Goal: Task Accomplishment & Management: Complete application form

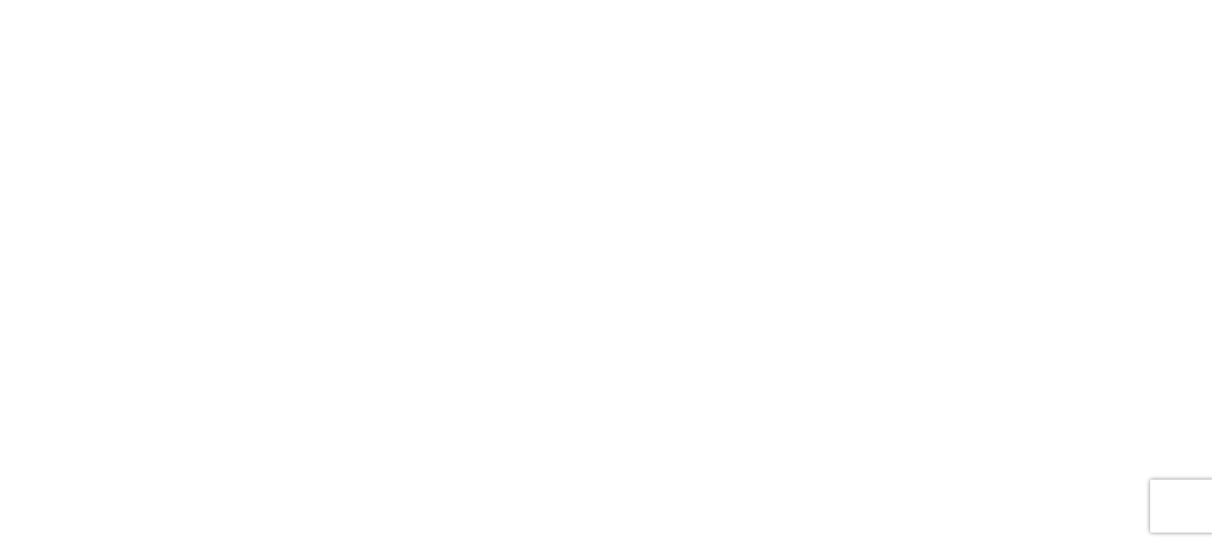
select select "FULL"
select select "LBS"
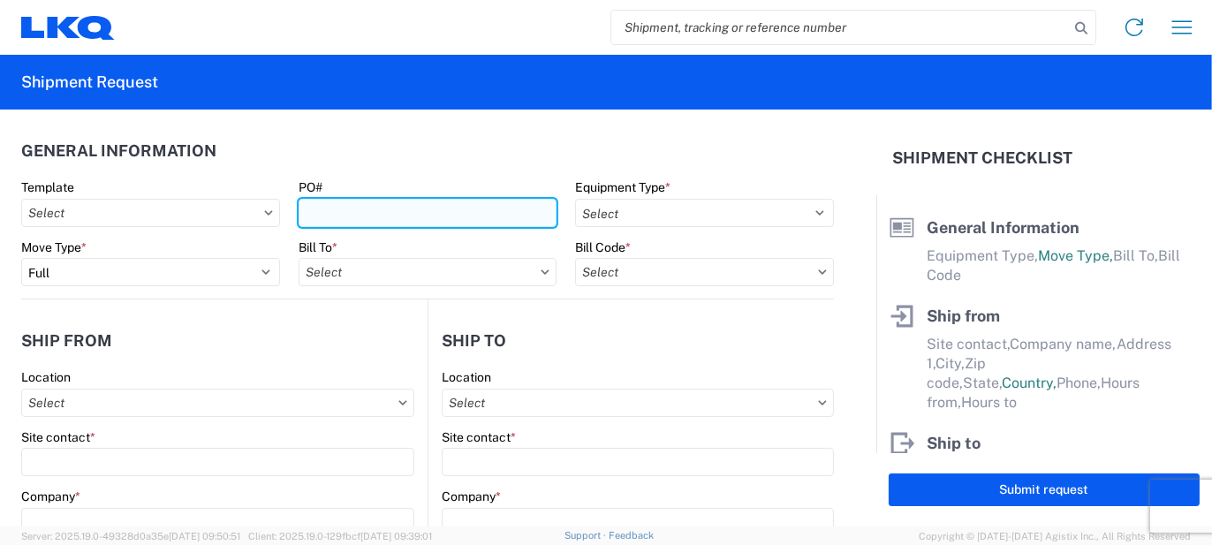
click at [317, 210] on input "PO#" at bounding box center [428, 213] width 259 height 28
type input "x"
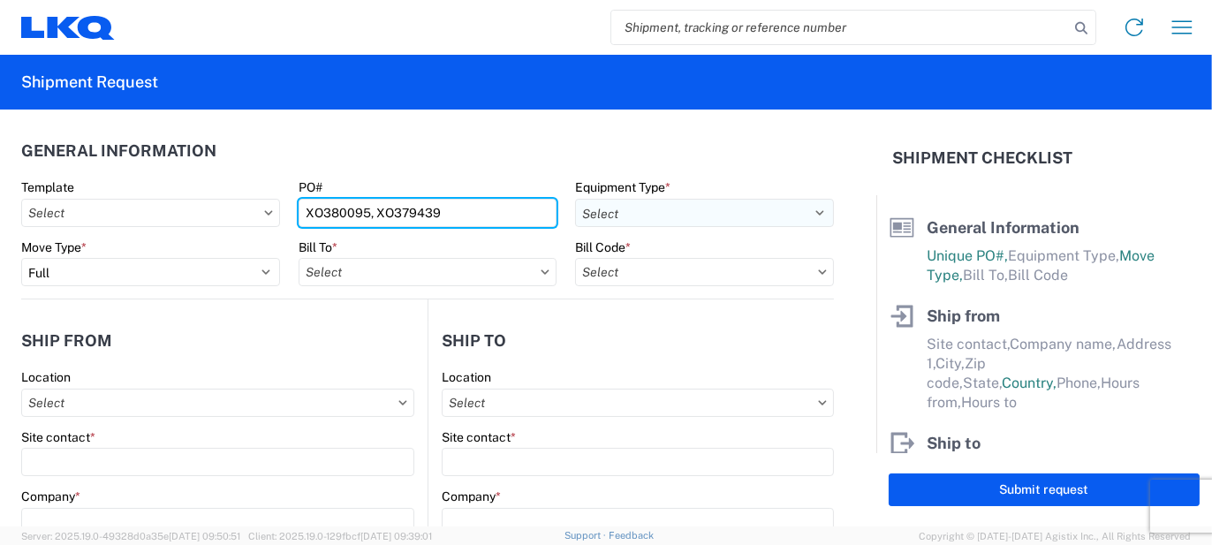
type input "XO380095, XO379439"
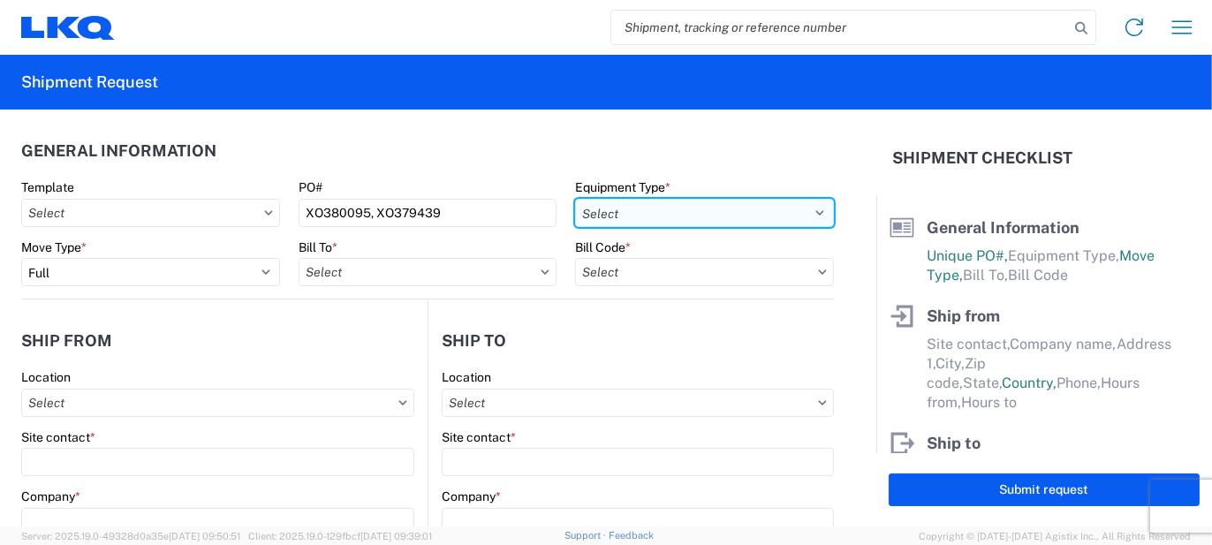
click at [643, 214] on select "Select 53’ Dry Van Flatbed Dropdeck (van) Lowboy (flatbed) Rail" at bounding box center [704, 213] width 259 height 28
select select "STDV"
click at [575, 199] on select "Select 53’ Dry Van Flatbed Dropdeck (van) Lowboy (flatbed) Rail" at bounding box center [704, 213] width 259 height 28
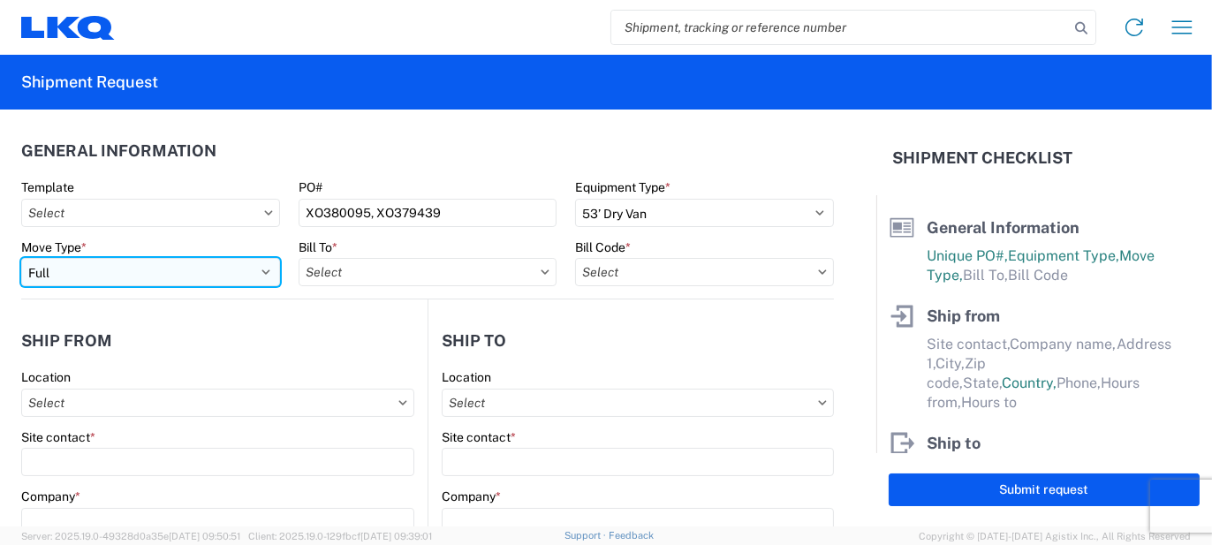
click at [245, 272] on select "Select Full Partial TL" at bounding box center [150, 272] width 259 height 28
select select "PARTIAL_TL"
click at [21, 258] on select "Select Full Partial TL" at bounding box center [150, 272] width 259 height 28
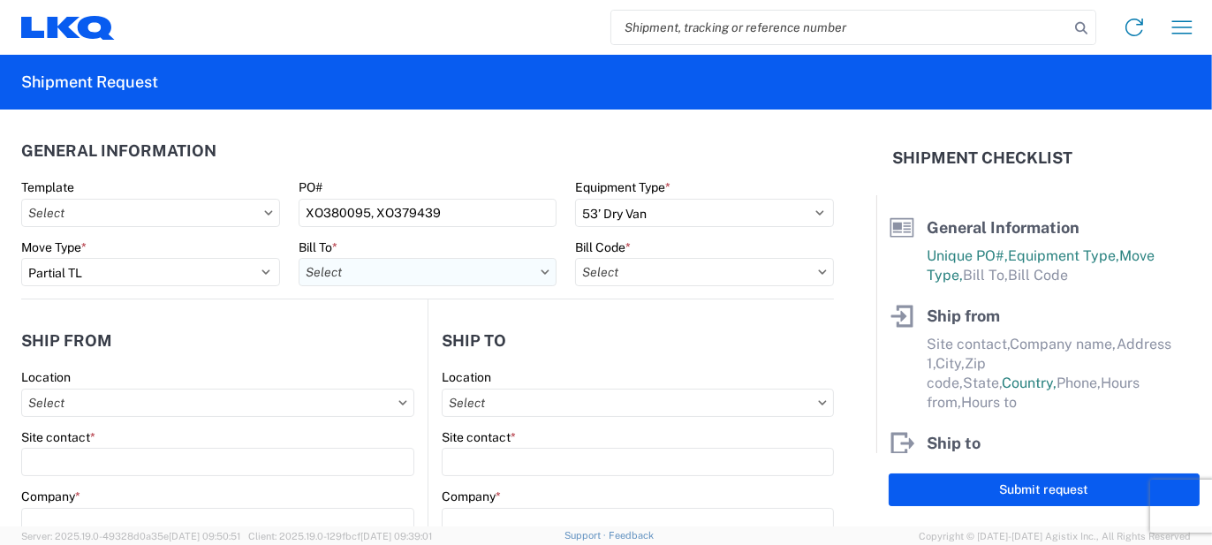
click at [349, 265] on input "text" at bounding box center [428, 272] width 259 height 28
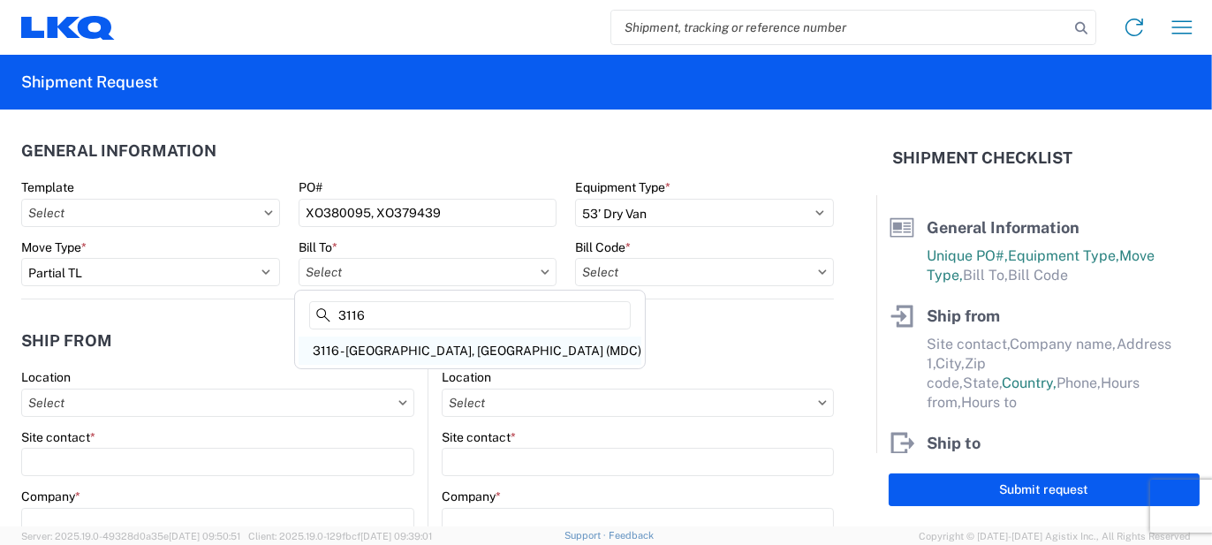
type input "3116"
click at [383, 346] on div "3116 - [GEOGRAPHIC_DATA], [GEOGRAPHIC_DATA] (MDC)" at bounding box center [470, 351] width 343 height 28
type input "3116 - [GEOGRAPHIC_DATA], [GEOGRAPHIC_DATA] (MDC)"
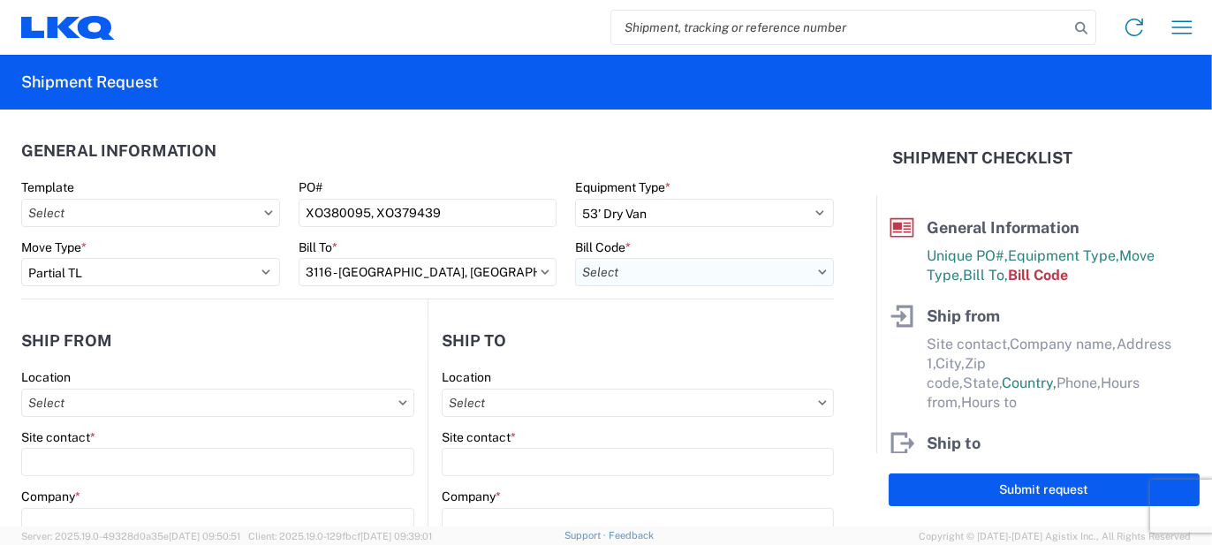
click at [670, 285] on input "text" at bounding box center [704, 272] width 259 height 28
click at [674, 315] on input at bounding box center [725, 315] width 288 height 28
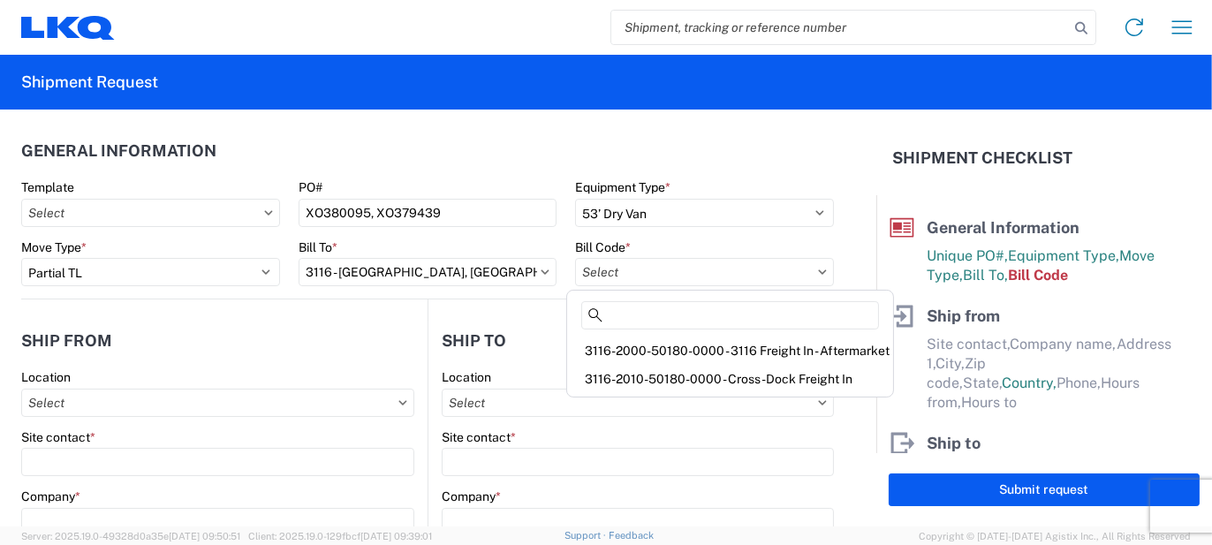
click at [667, 376] on div "3116-2010-50180-0000 - Cross-Dock Freight In" at bounding box center [730, 379] width 319 height 28
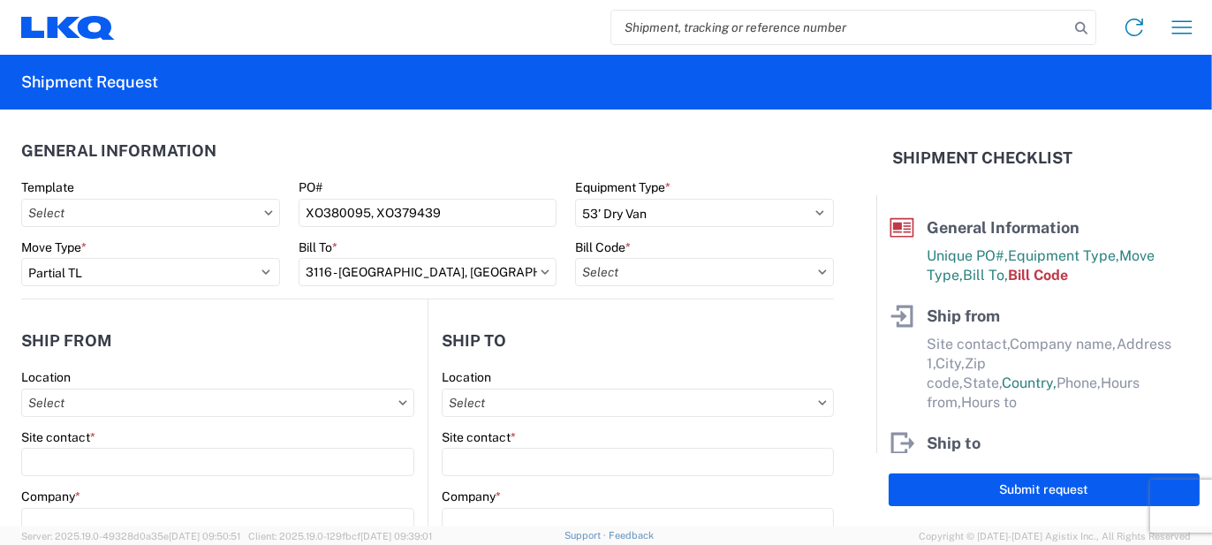
type input "3116-2010-50180-0000 - Cross-Dock Freight In"
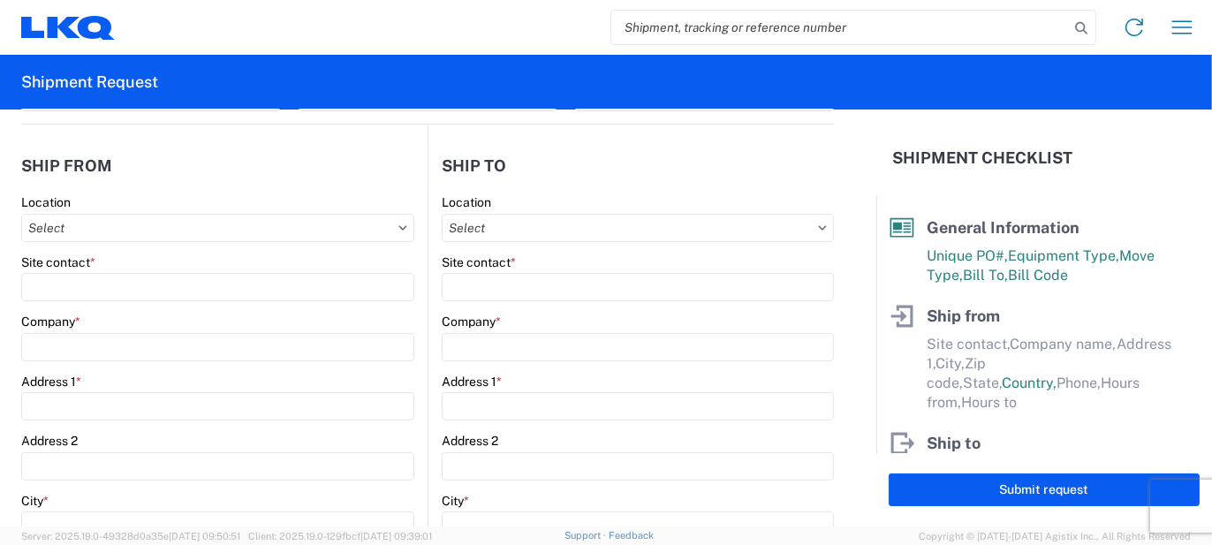
scroll to position [177, 0]
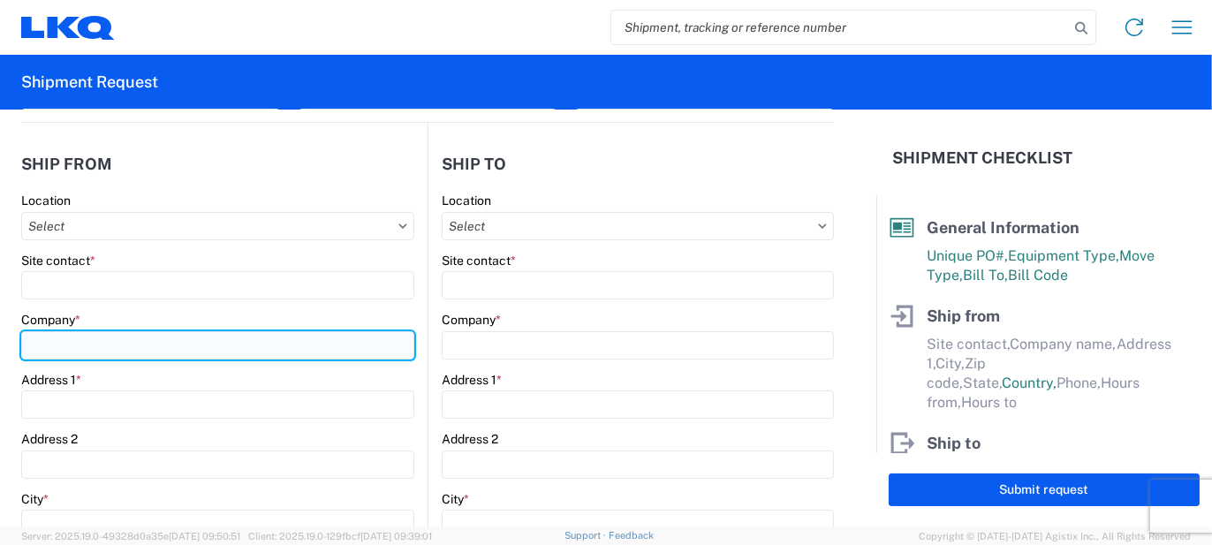
click at [80, 341] on input "Company *" at bounding box center [217, 345] width 393 height 28
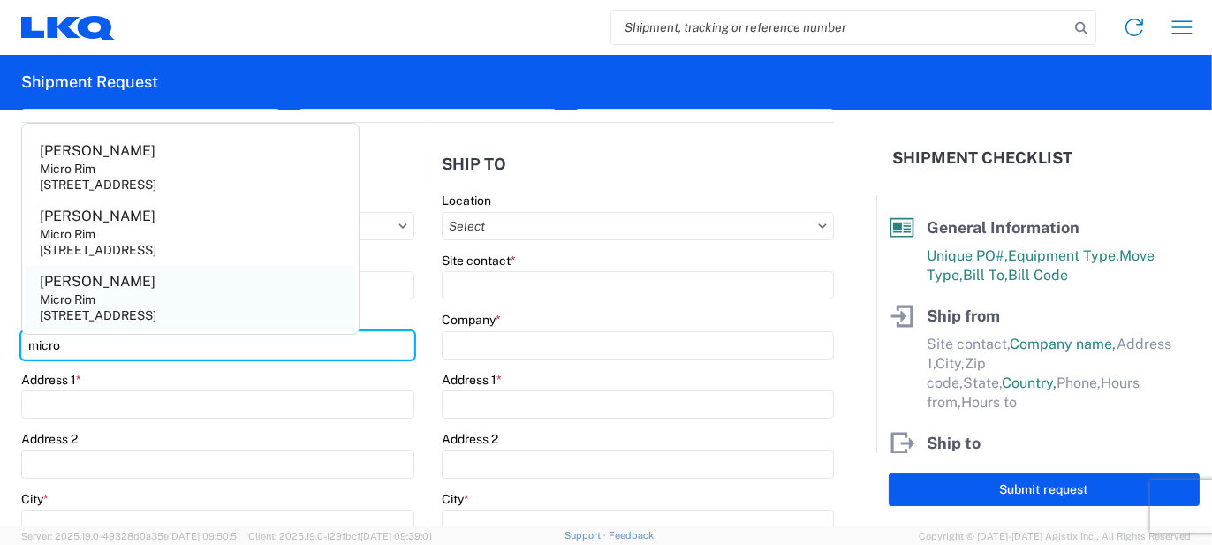
type input "micro"
click at [111, 308] on div "[STREET_ADDRESS]" at bounding box center [98, 316] width 117 height 16
type input "[PERSON_NAME]"
type input "Micro Rim"
type input "12800 E. 10 Mile"
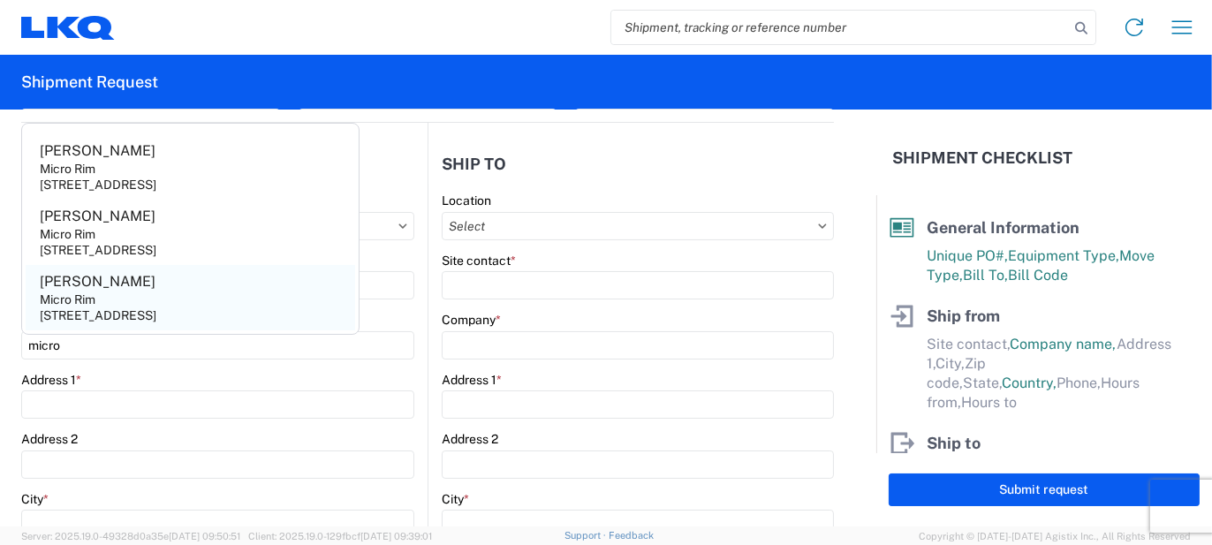
type input "[PERSON_NAME]"
type input "48089"
select select "MI"
select select "US"
type input "[EMAIL_ADDRESS][DOMAIN_NAME]"
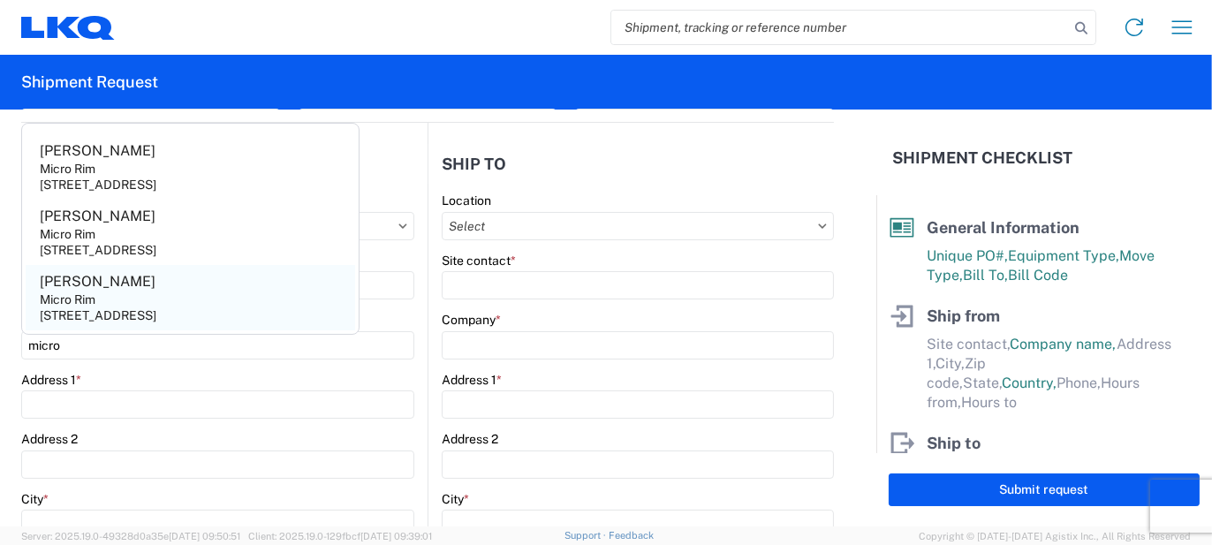
type input "[PHONE_NUMBER]"
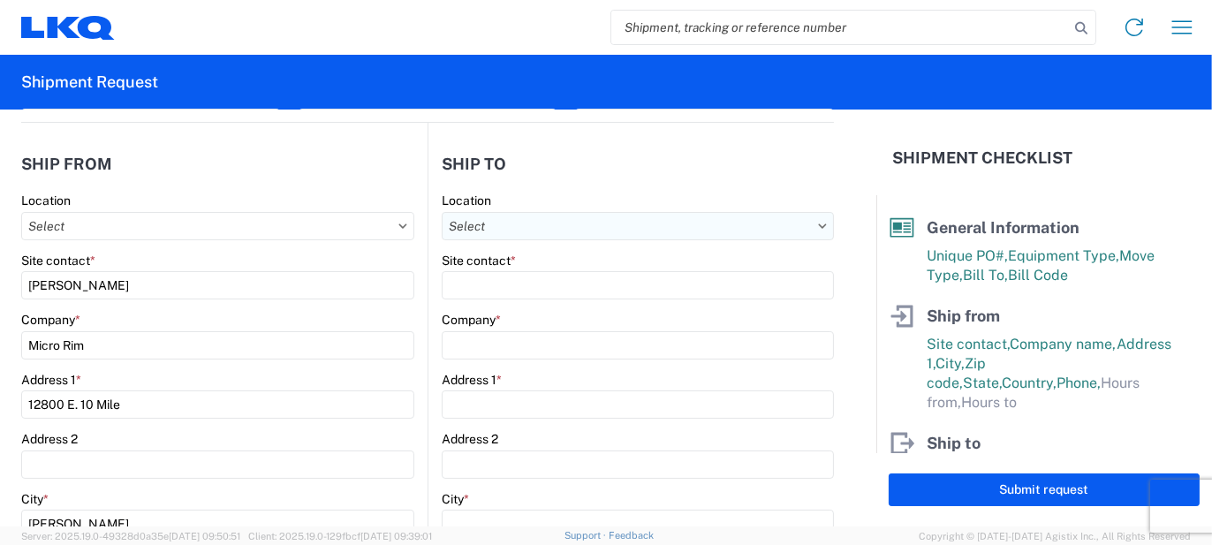
click at [542, 224] on input "text" at bounding box center [638, 226] width 392 height 28
click at [545, 275] on input at bounding box center [594, 269] width 288 height 28
type input "3130"
click at [534, 306] on div "3130 - [GEOGRAPHIC_DATA]" at bounding box center [593, 304] width 309 height 28
type input "3130 - [GEOGRAPHIC_DATA]"
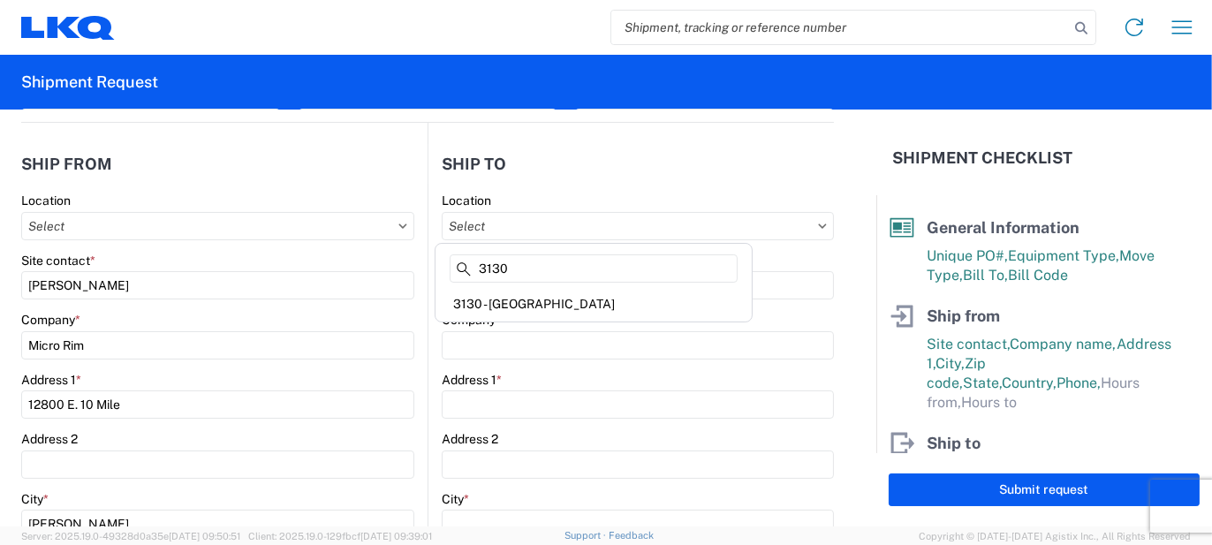
type input "LKQ Corporation"
type input "[STREET_ADDRESS]"
type input "Charlotte"
type input "28208"
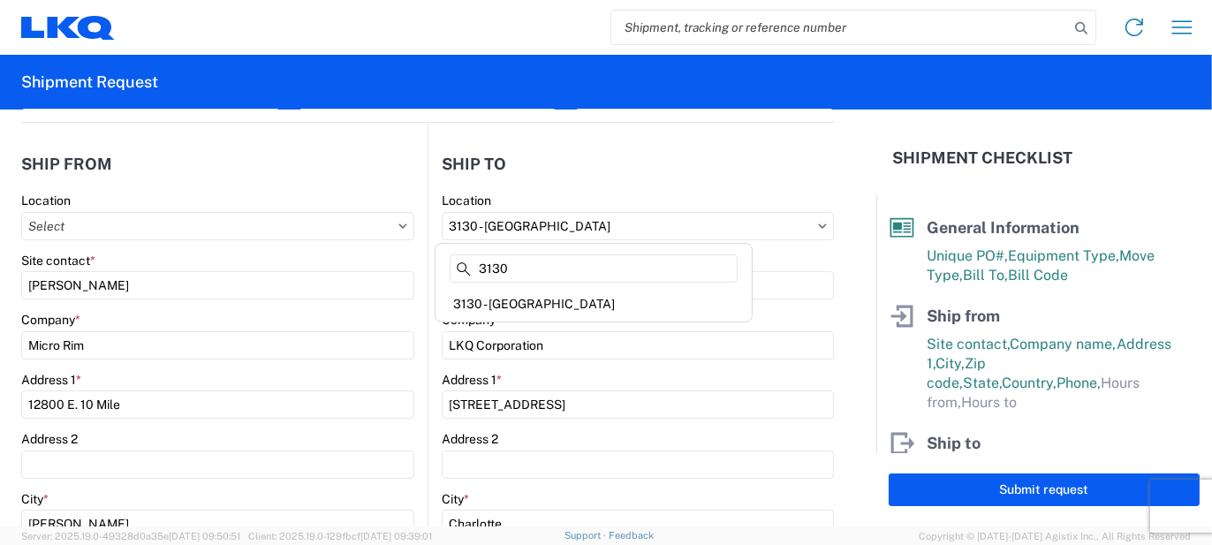
select select "US"
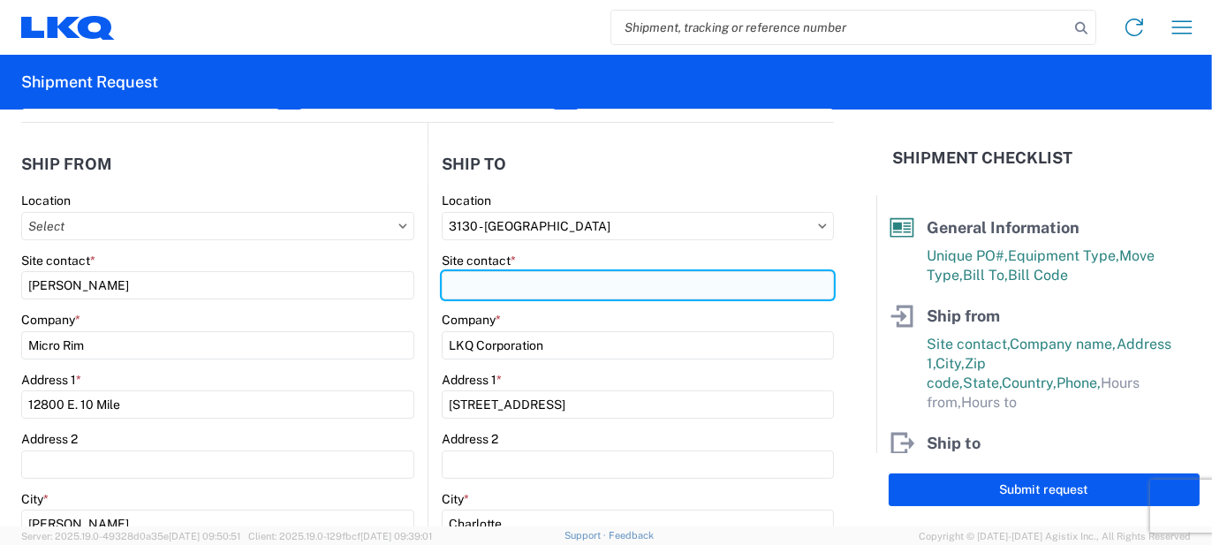
click at [483, 288] on input "Site contact *" at bounding box center [638, 285] width 392 height 28
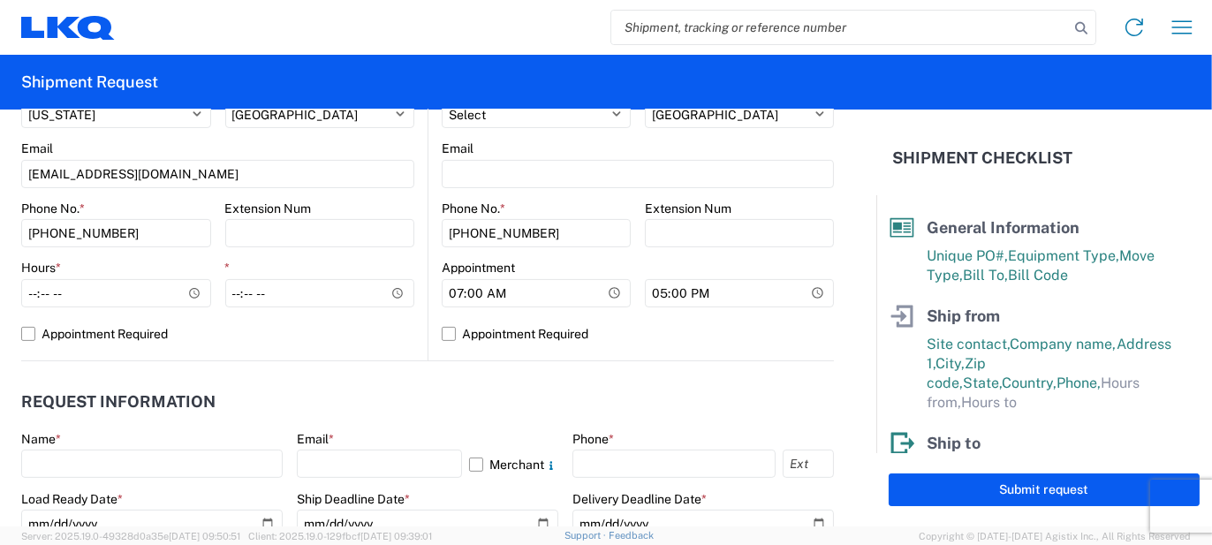
scroll to position [707, 0]
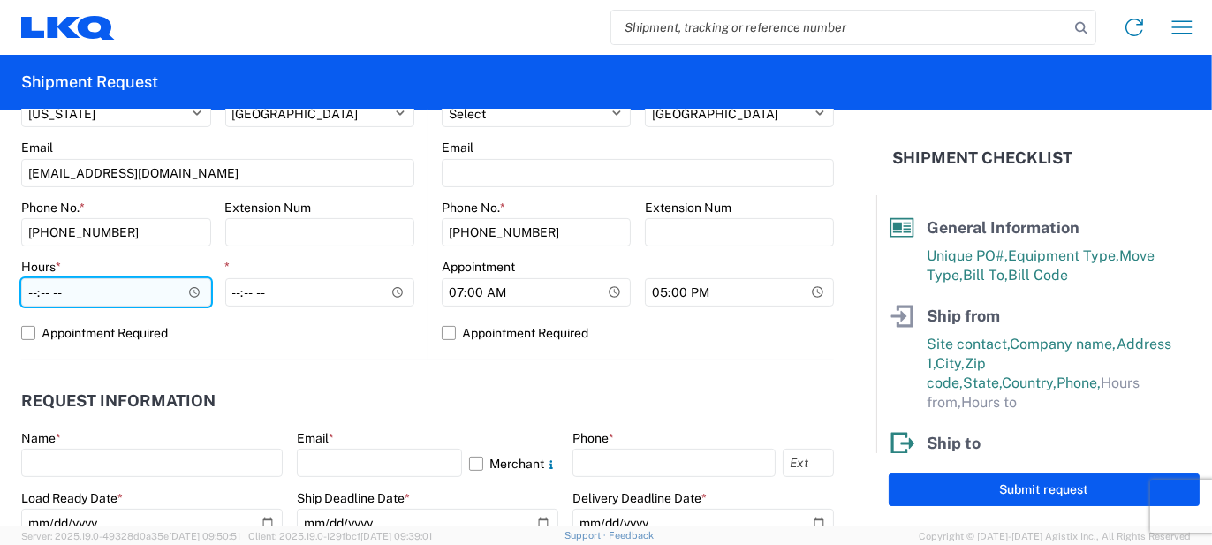
click at [92, 284] on input "Hours *" at bounding box center [116, 292] width 190 height 28
type input "07:00"
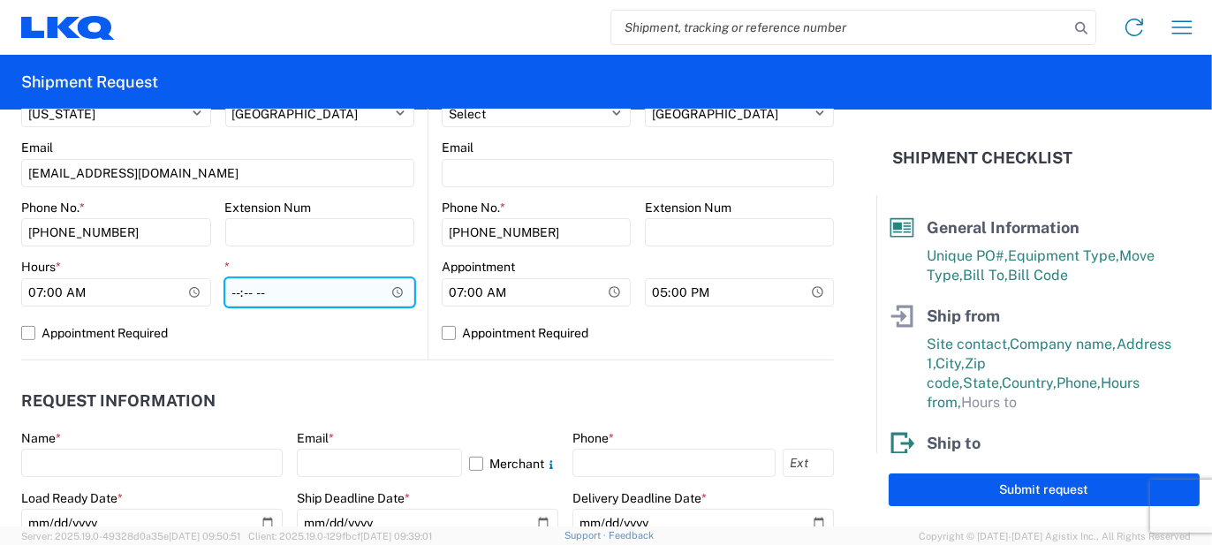
click at [234, 291] on input "*" at bounding box center [320, 292] width 190 height 28
type input "15:30"
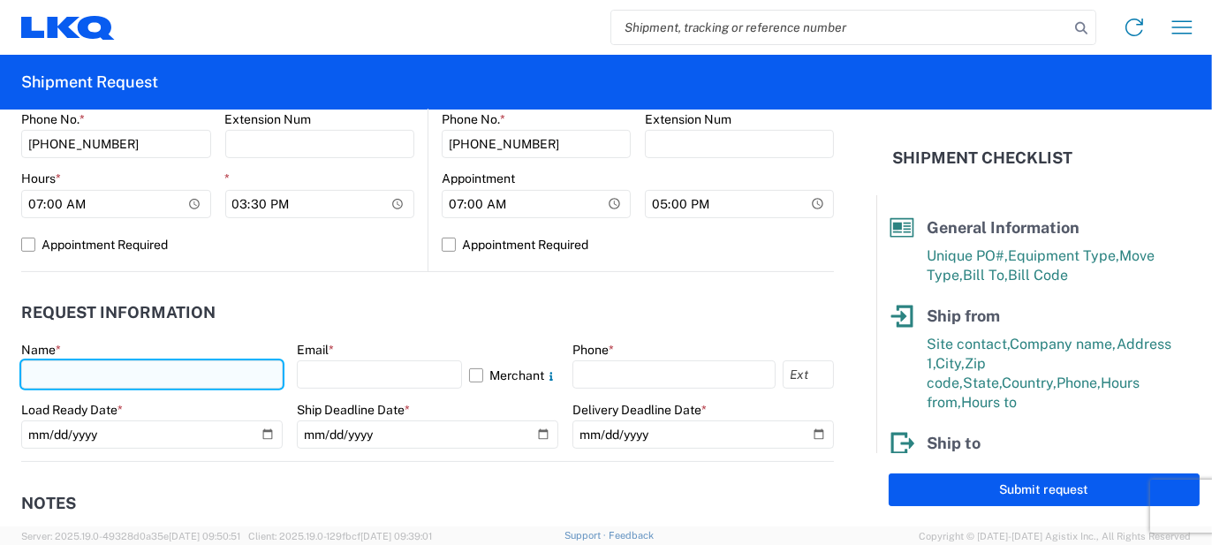
click at [214, 367] on input "text" at bounding box center [152, 375] width 262 height 28
type input "[PERSON_NAME]"
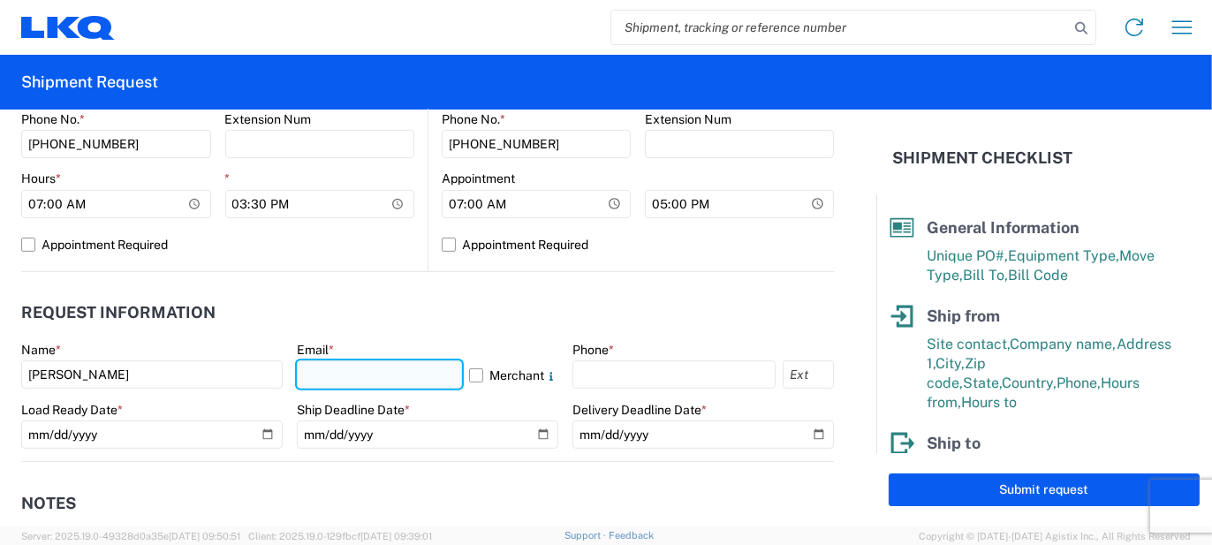
click at [334, 385] on input "text" at bounding box center [379, 375] width 165 height 28
type input "[EMAIL_ADDRESS][PERSON_NAME][DOMAIN_NAME]"
click at [476, 378] on label "Merchant" at bounding box center [513, 375] width 89 height 28
click at [0, 0] on input "Merchant" at bounding box center [0, 0] width 0 height 0
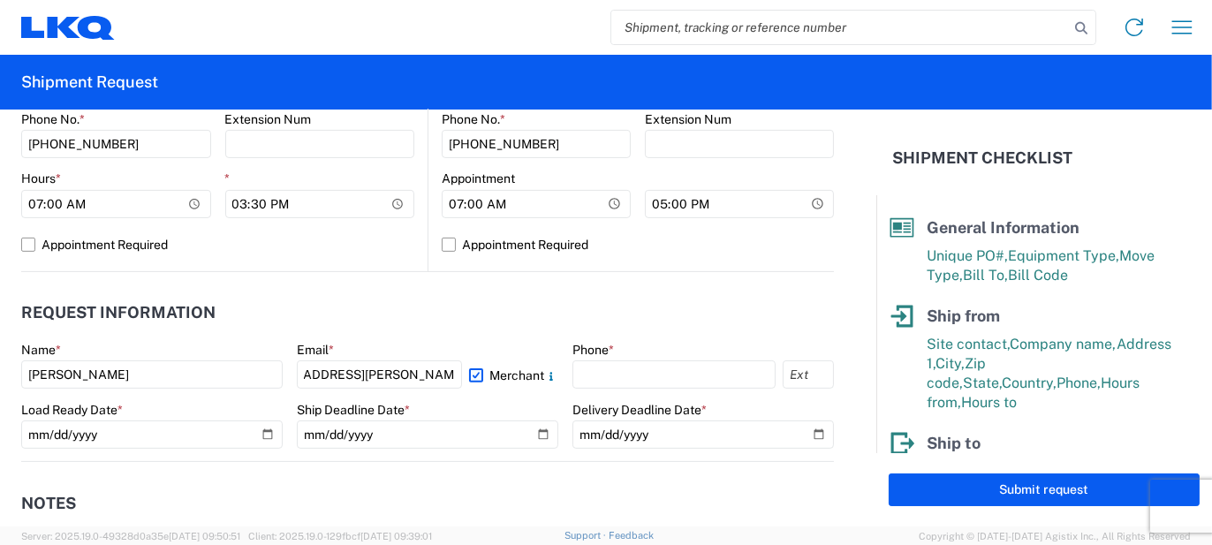
scroll to position [0, 0]
click at [589, 372] on input "text" at bounding box center [674, 375] width 203 height 28
type input "5862551686"
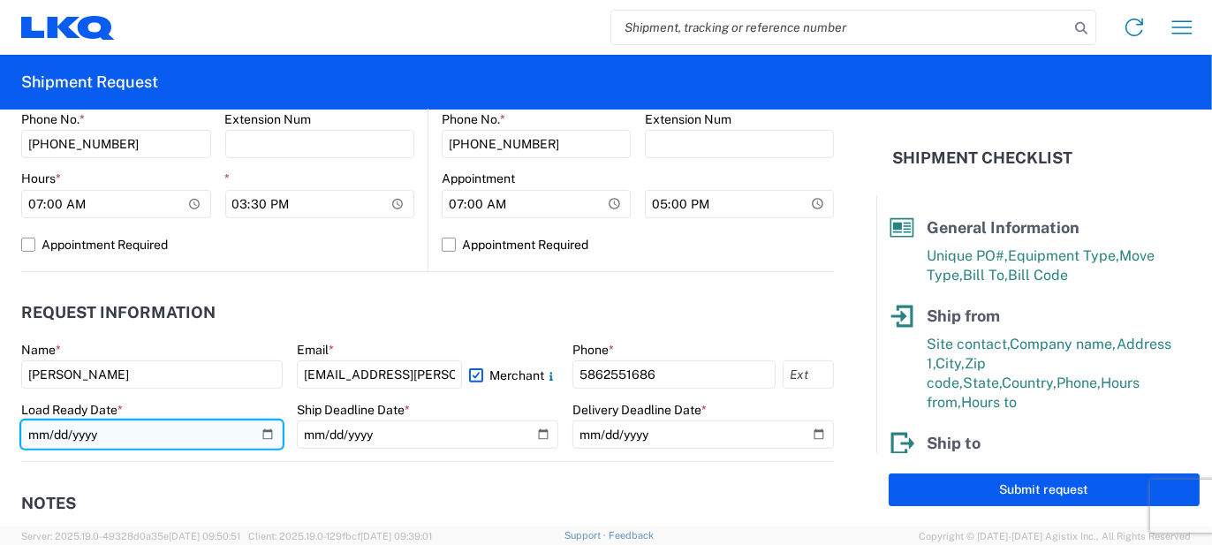
click at [267, 437] on input "date" at bounding box center [152, 435] width 262 height 28
type input "[DATE]"
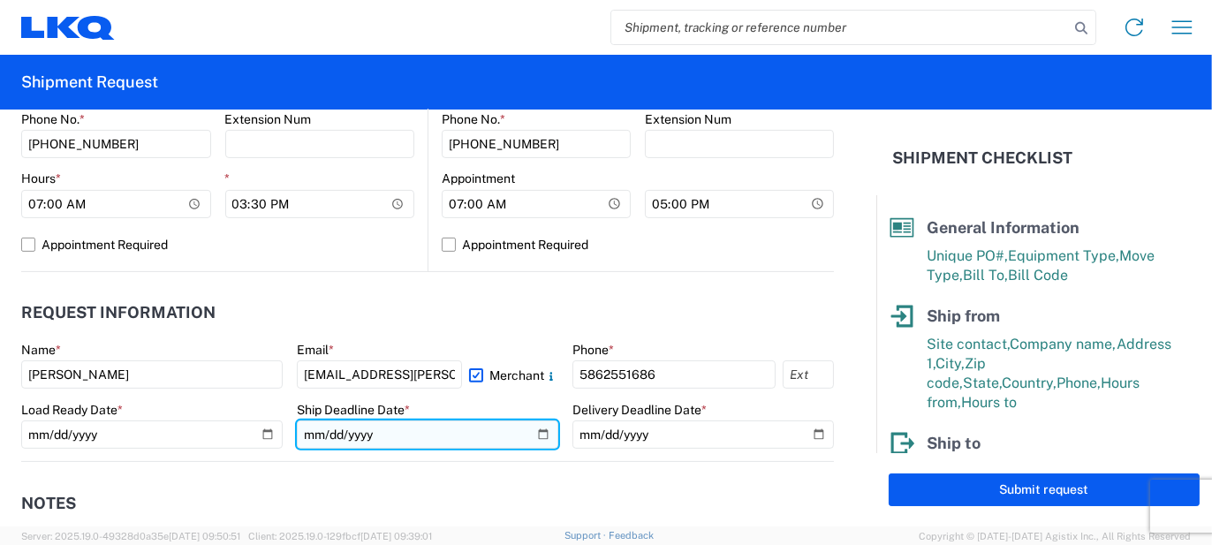
click at [531, 438] on input "date" at bounding box center [428, 435] width 262 height 28
type input "[DATE]"
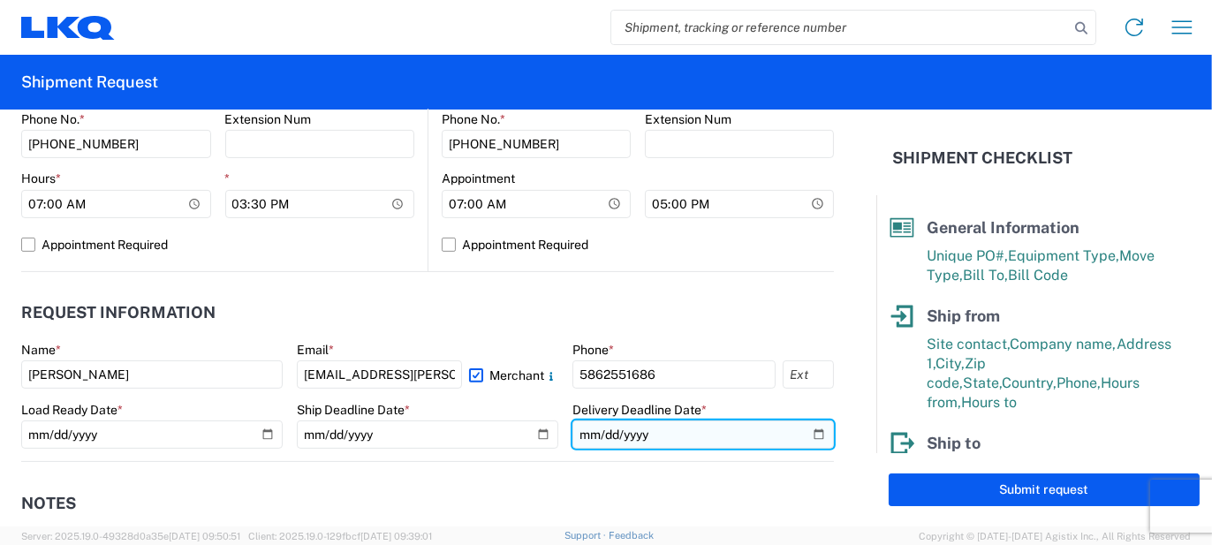
click at [815, 431] on input "date" at bounding box center [704, 435] width 262 height 28
click at [804, 432] on input "date" at bounding box center [704, 435] width 262 height 28
type input "[DATE]"
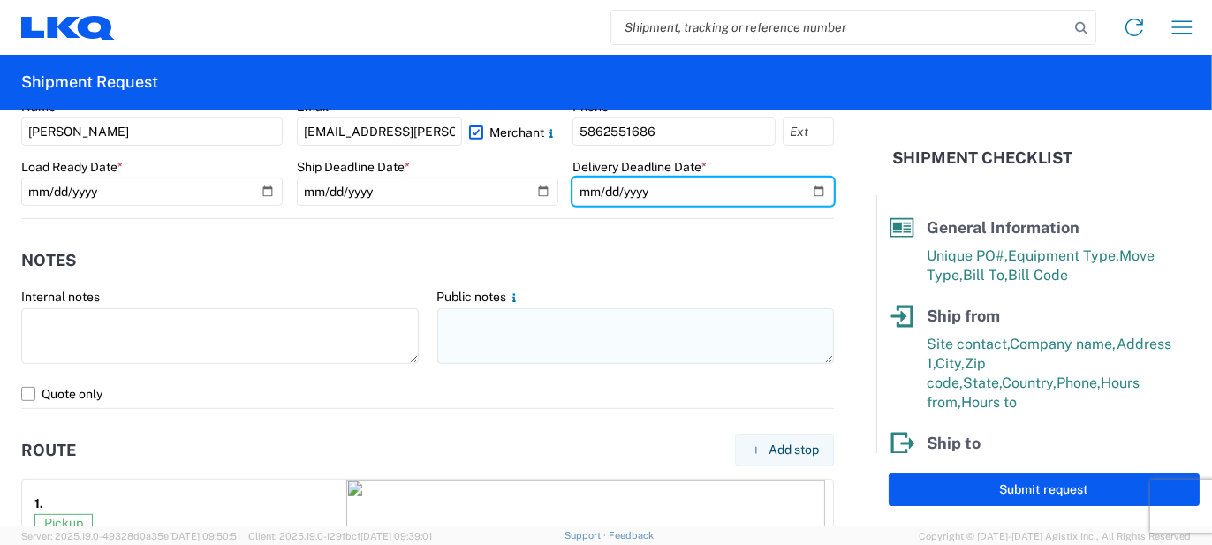
scroll to position [1060, 0]
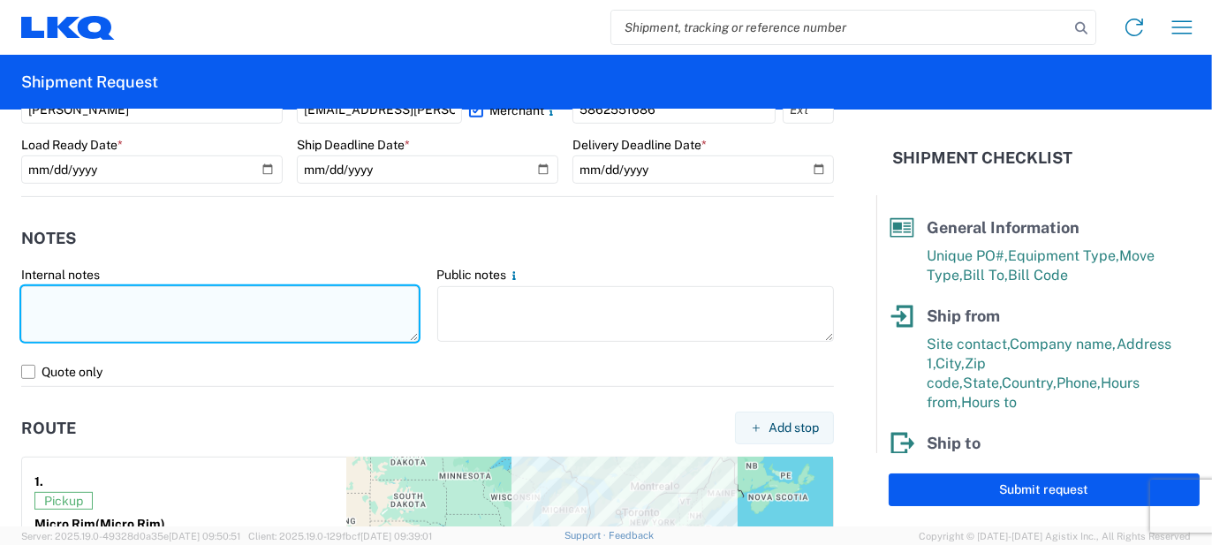
click at [335, 302] on textarea at bounding box center [220, 314] width 398 height 56
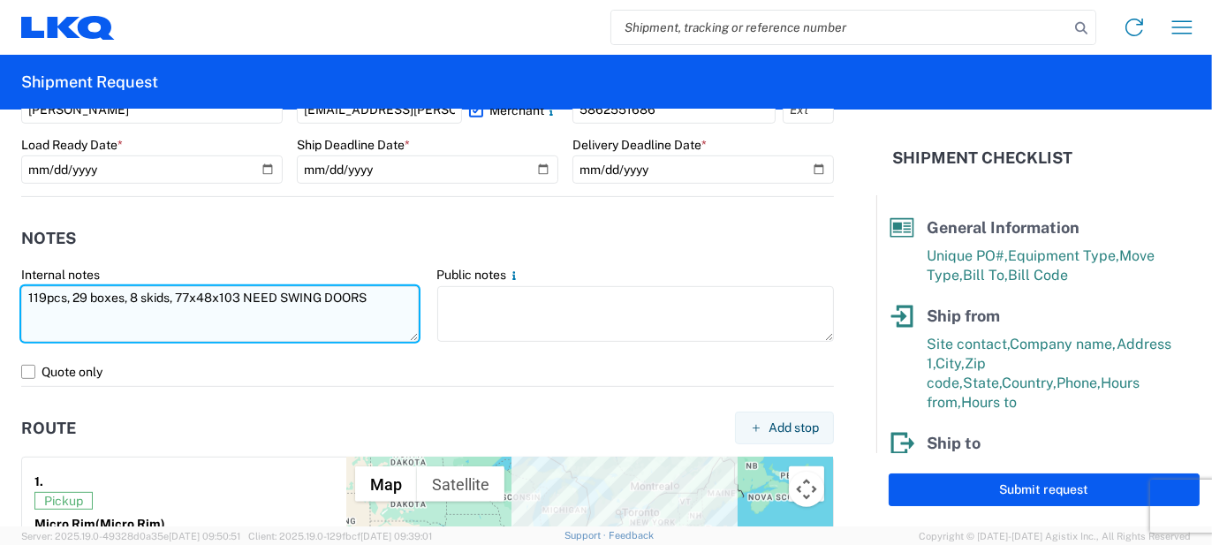
type textarea "119pcs, 29 boxes, 8 skids, 77x48x103 NEED SWING DOORS"
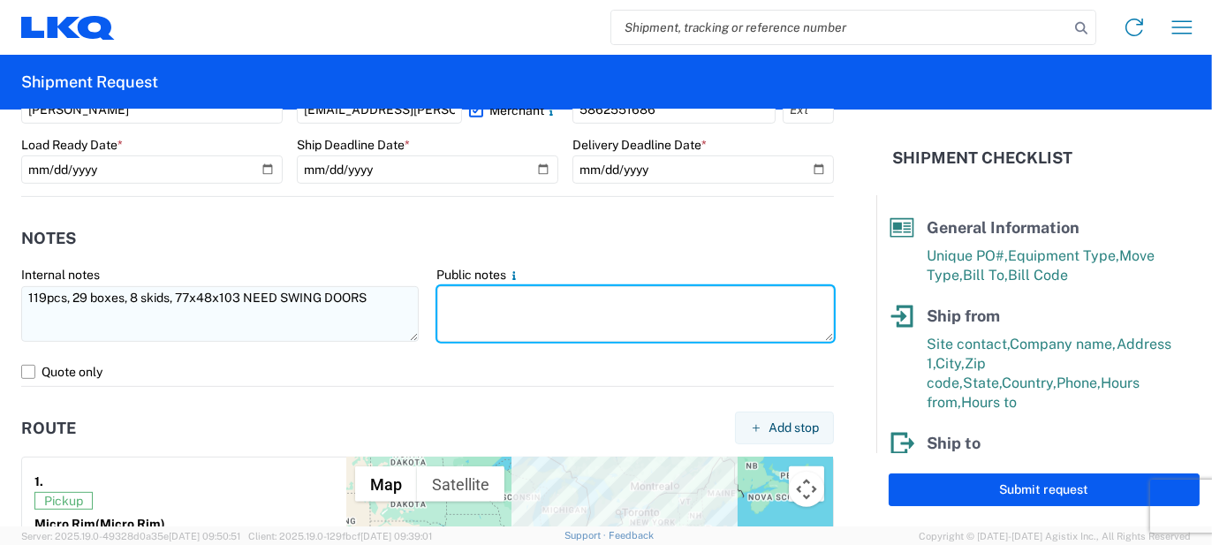
paste textarea "119pcs, 29 boxes, 8 skids, 77x48x103 NEED SWING DOORS"
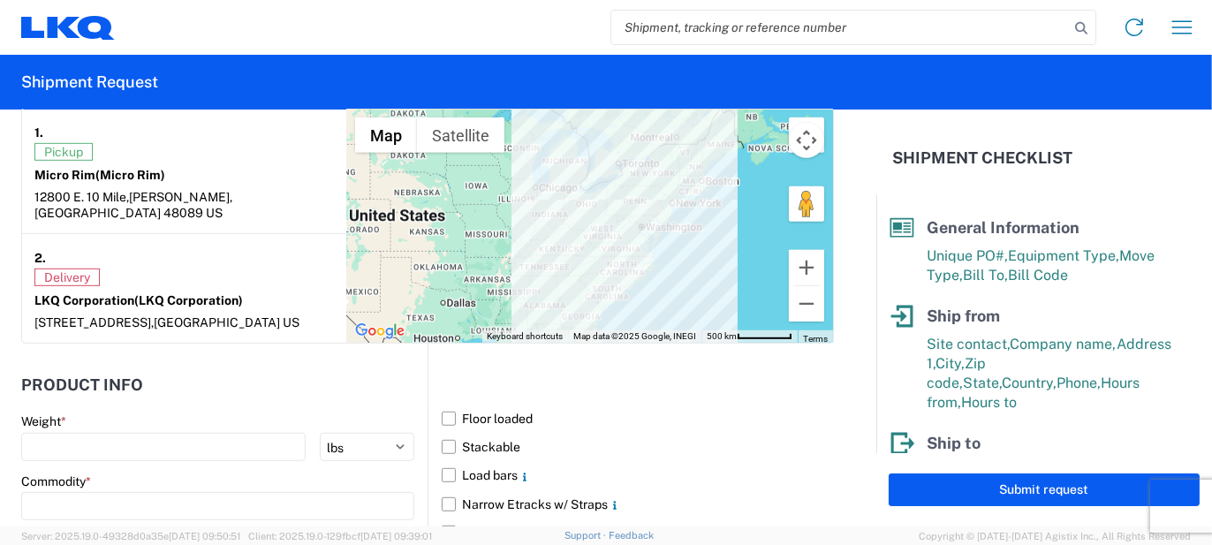
scroll to position [1502, 0]
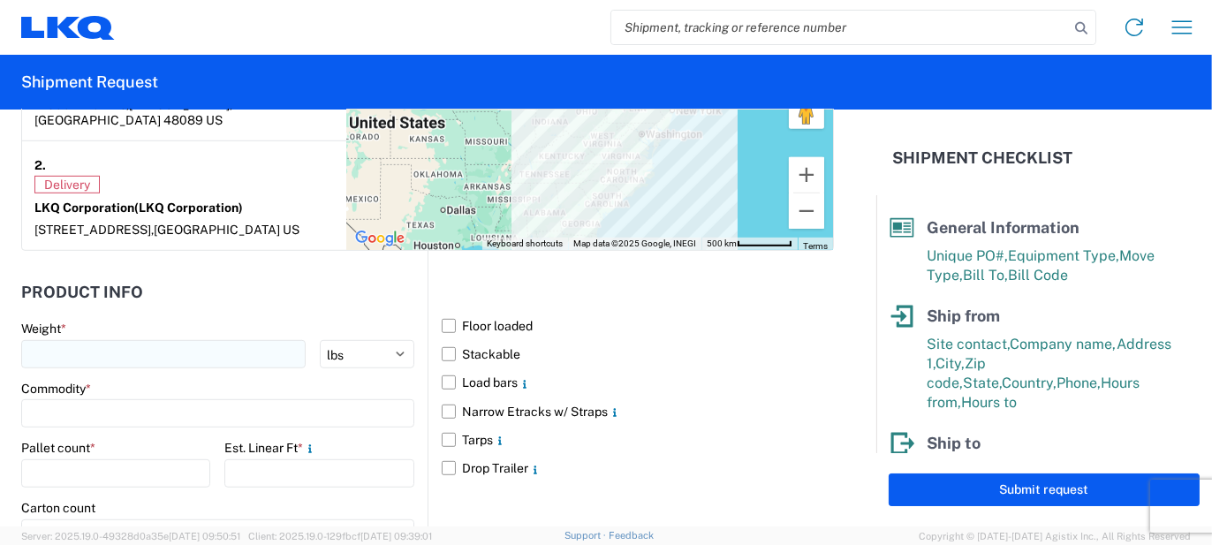
type textarea "119pcs, 29 boxes, 8 skids, 77x48x103 NEED SWING DOORS"
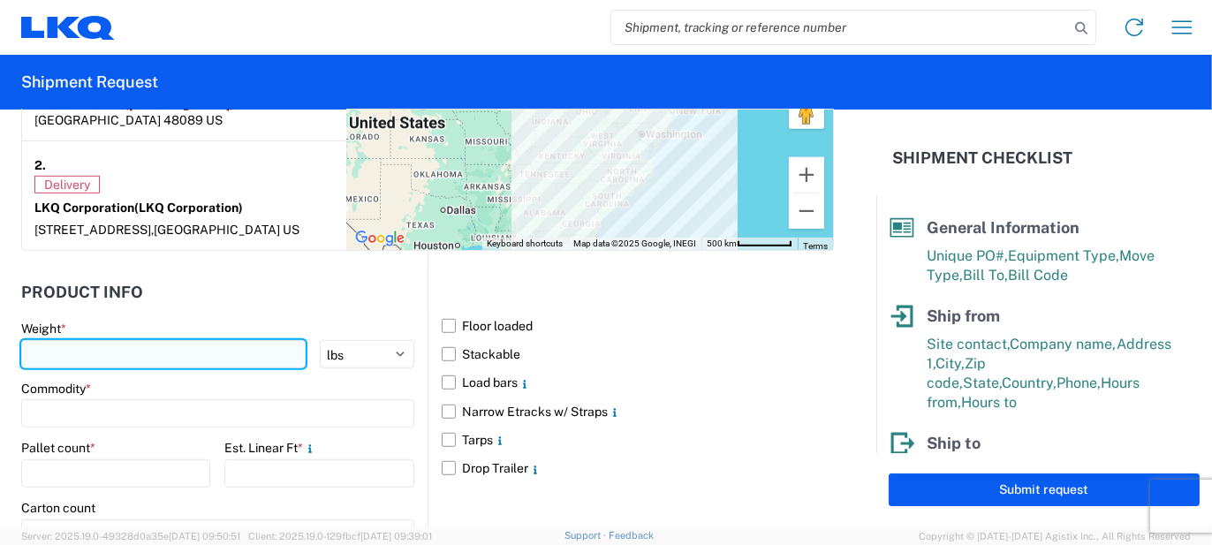
click at [203, 340] on input "number" at bounding box center [163, 354] width 285 height 28
type input "10000"
type input "3200"
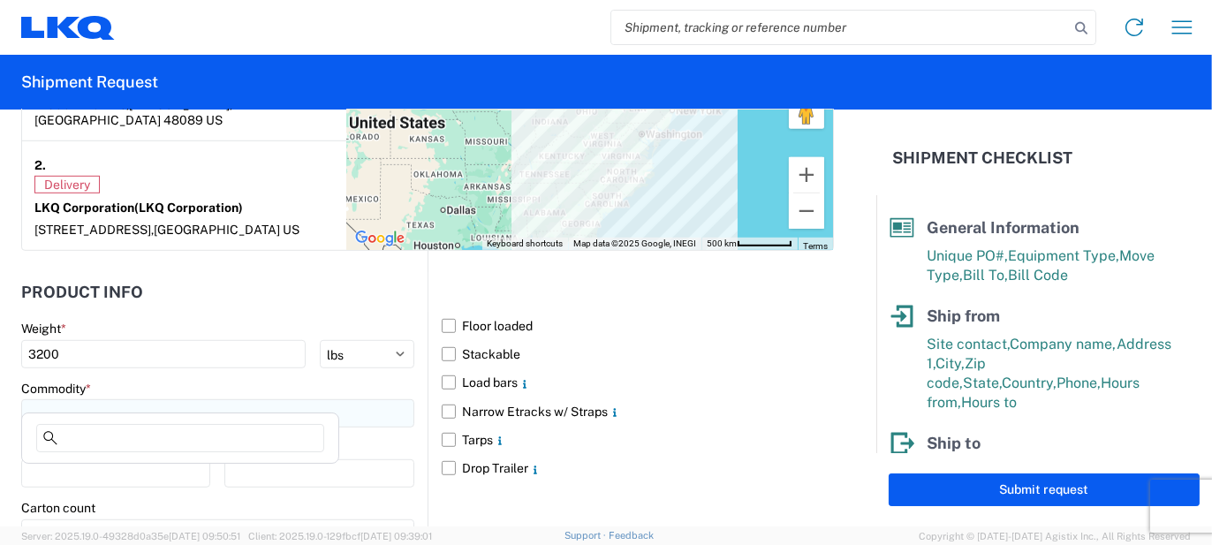
click at [108, 399] on input at bounding box center [217, 413] width 393 height 28
click at [96, 431] on input at bounding box center [180, 438] width 288 height 28
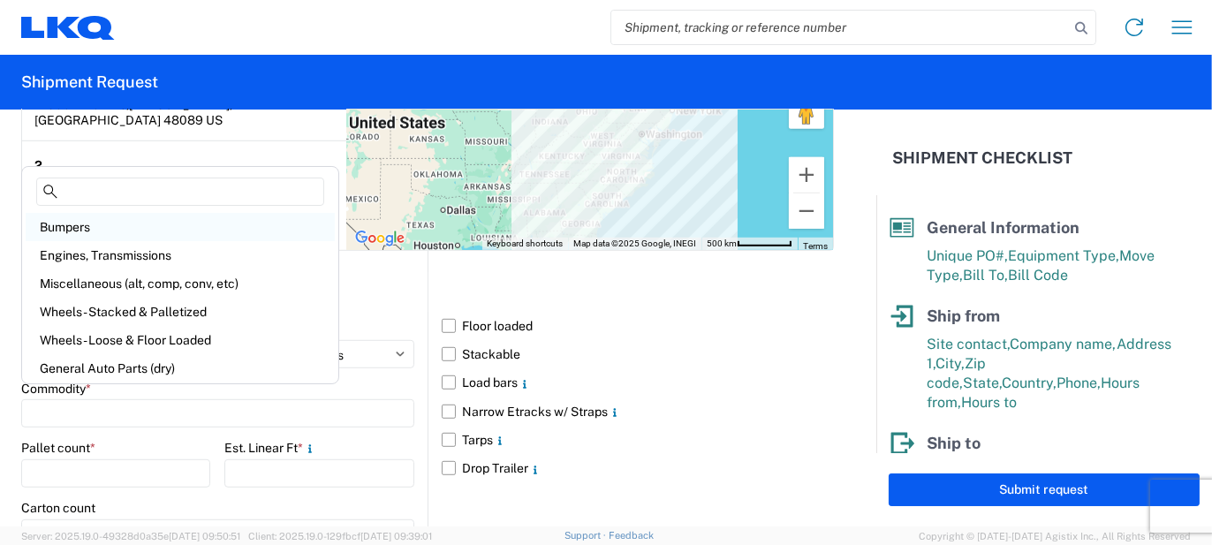
click at [97, 232] on div "Bumpers" at bounding box center [180, 227] width 309 height 28
type input "Bumpers"
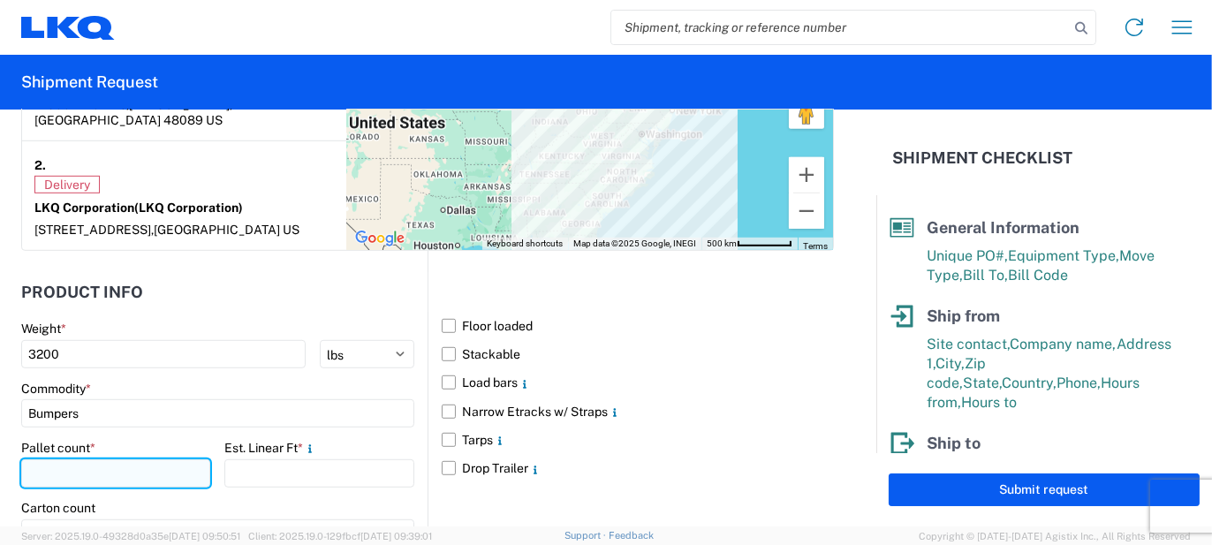
click at [116, 460] on input "number" at bounding box center [115, 474] width 189 height 28
type input "8"
click at [258, 469] on agx-form-control-wrapper-v2 "Est. Linear Ft *" at bounding box center [318, 470] width 189 height 60
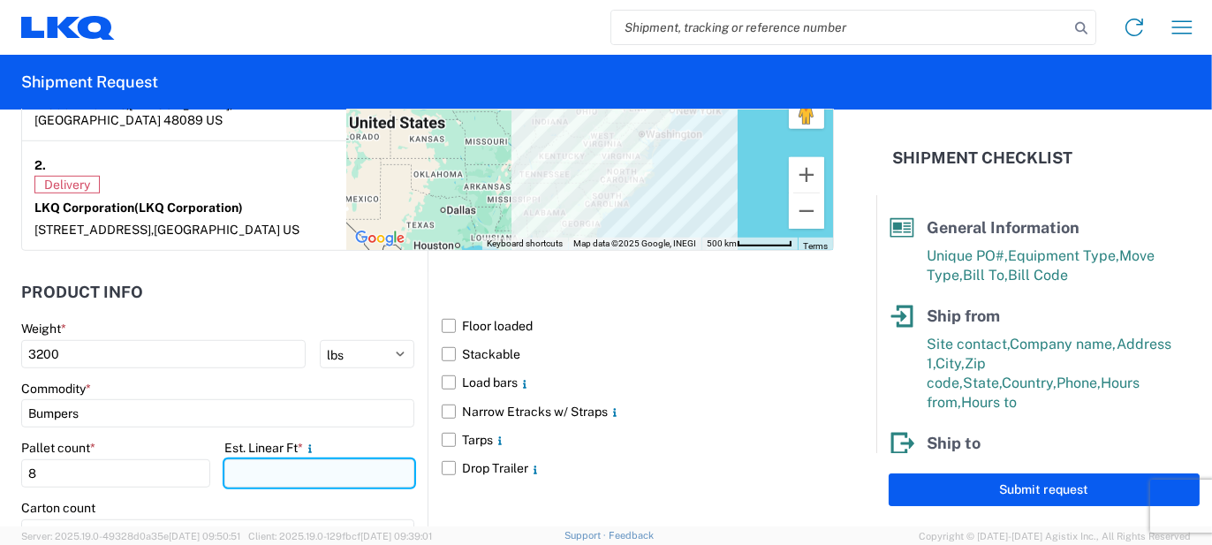
click at [263, 460] on input "number" at bounding box center [318, 474] width 189 height 28
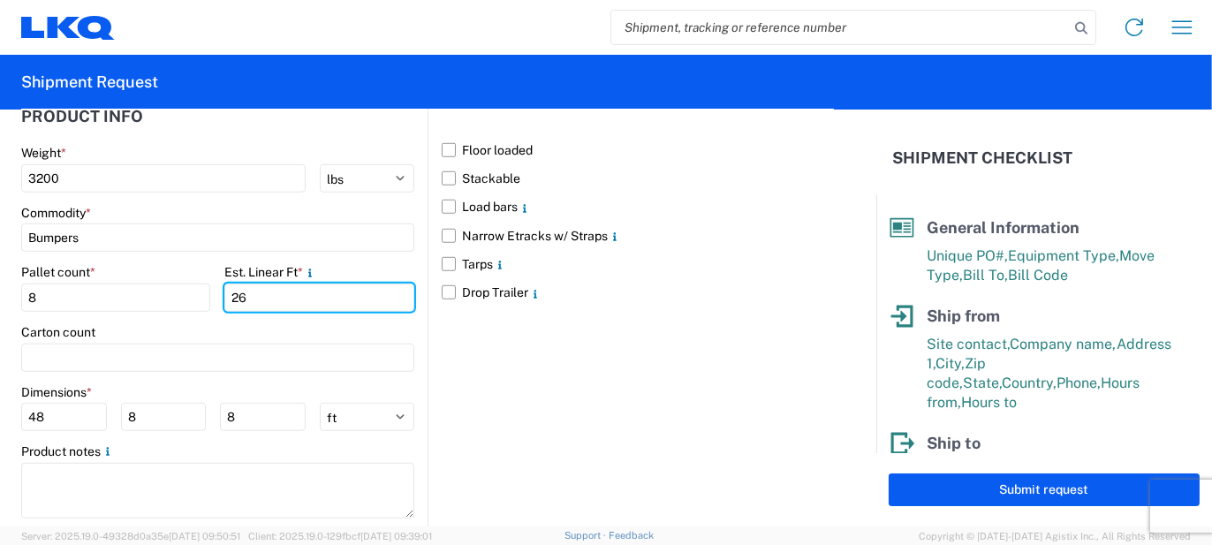
scroll to position [1679, 0]
type input "26"
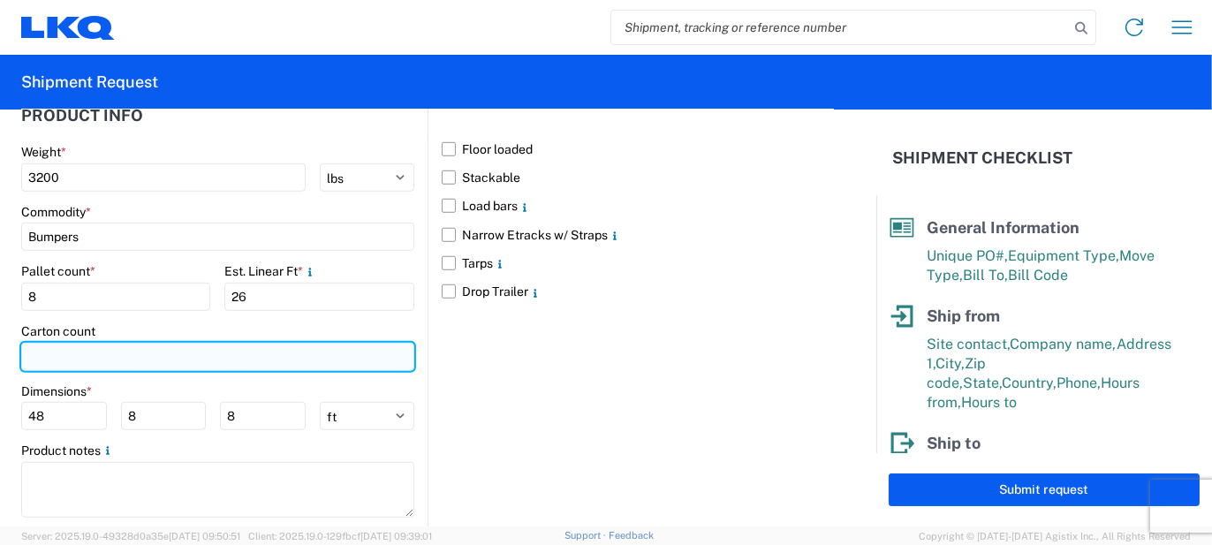
click at [140, 343] on input "number" at bounding box center [217, 357] width 393 height 28
type input "29"
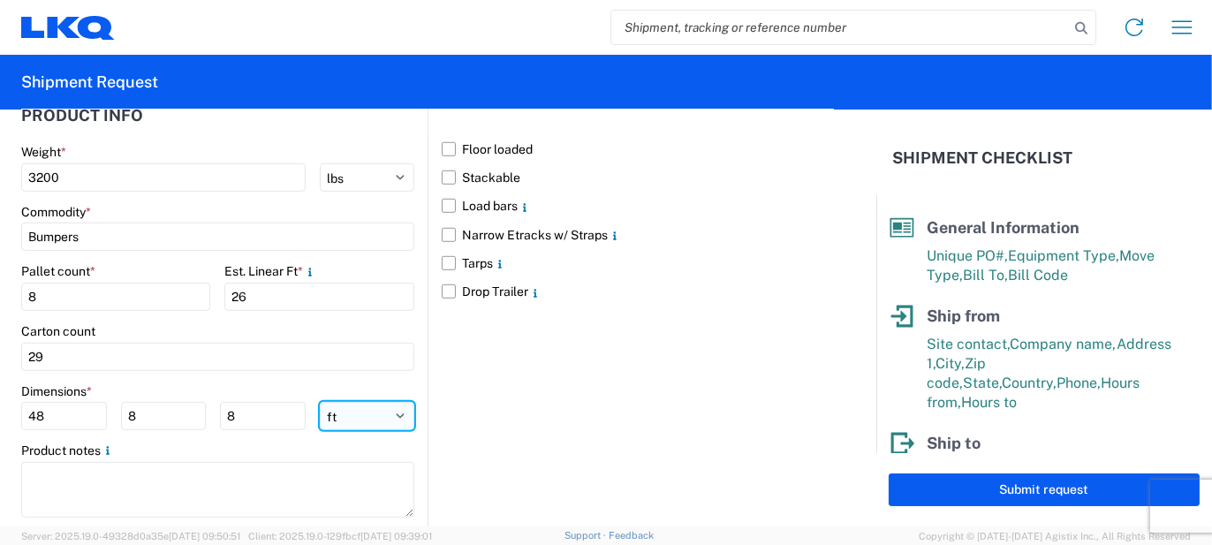
click at [351, 403] on select "ft in cm" at bounding box center [367, 416] width 95 height 28
select select "IN"
click at [320, 402] on select "ft in cm" at bounding box center [367, 416] width 95 height 28
type input "576"
type input "96"
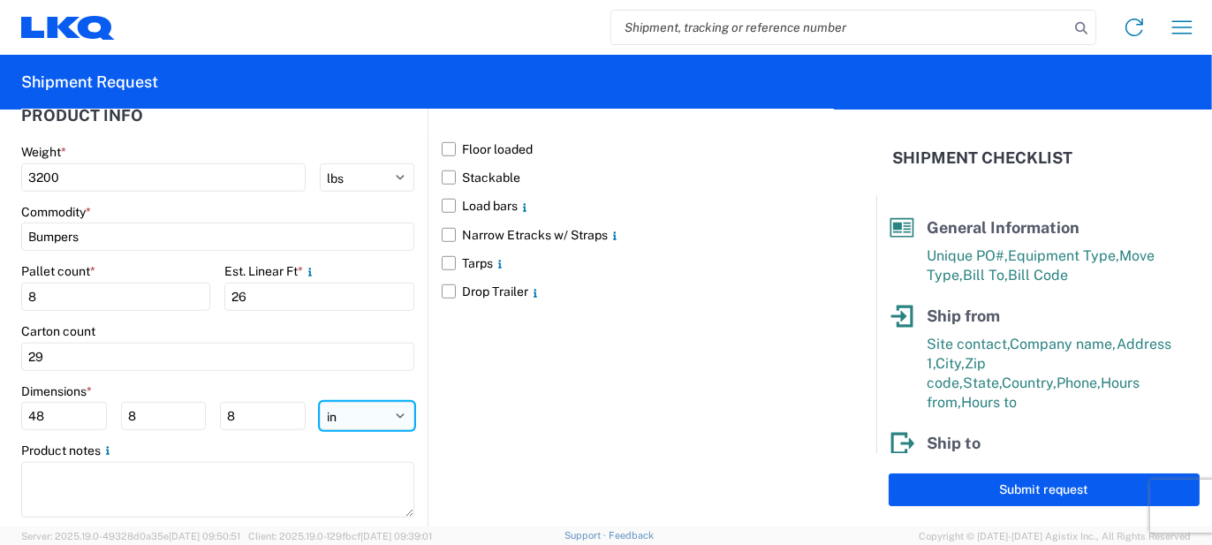
type input "96"
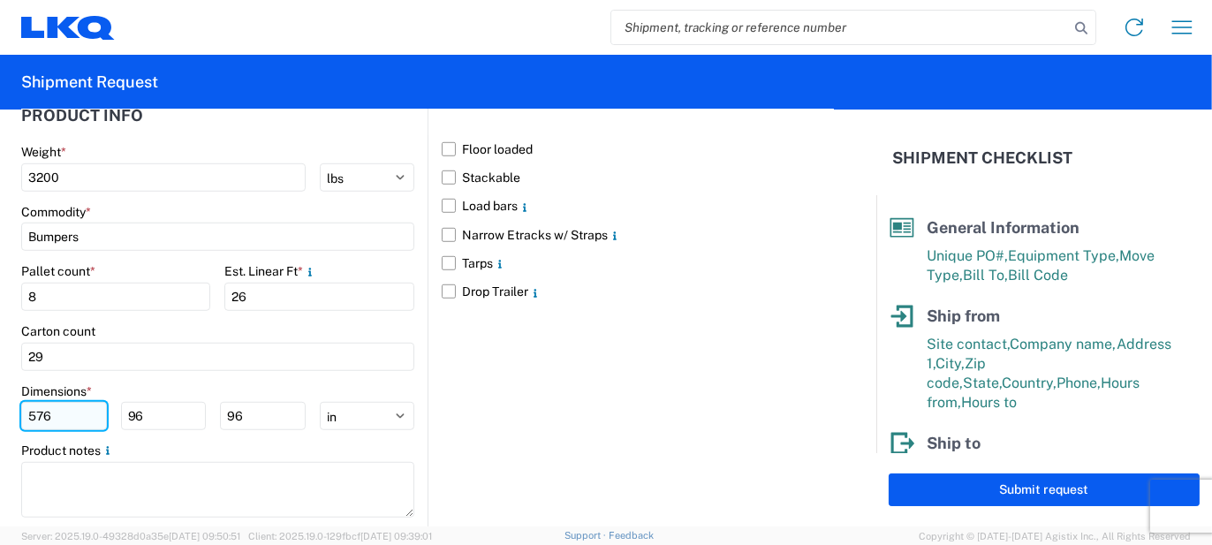
click at [89, 406] on input "576" at bounding box center [64, 416] width 86 height 28
type input "77"
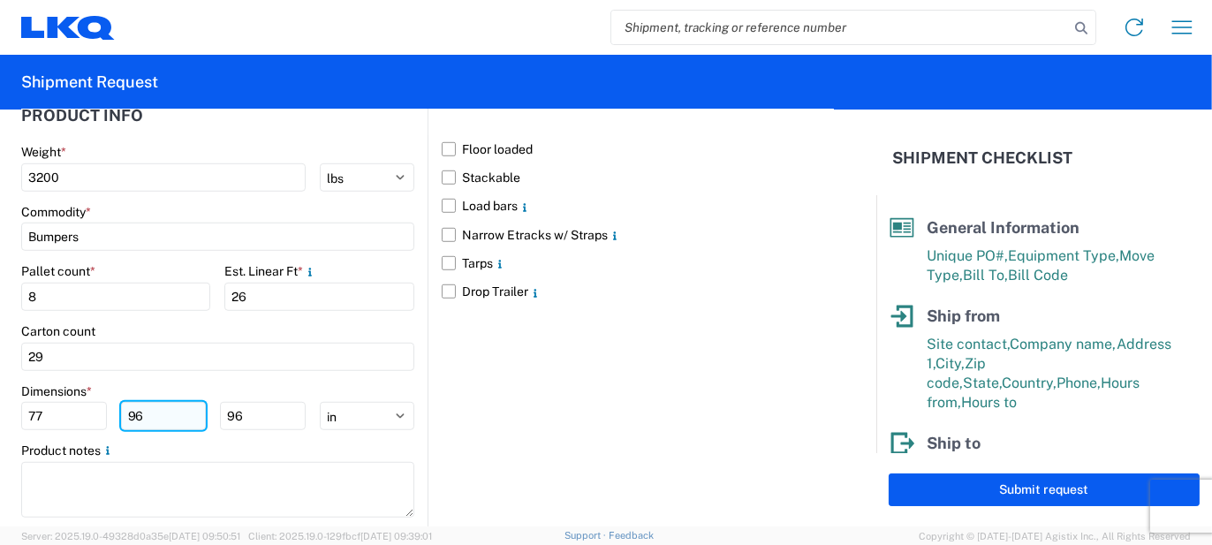
click at [160, 402] on input "96" at bounding box center [164, 416] width 86 height 28
type input "48"
click at [234, 406] on input "96" at bounding box center [263, 416] width 86 height 28
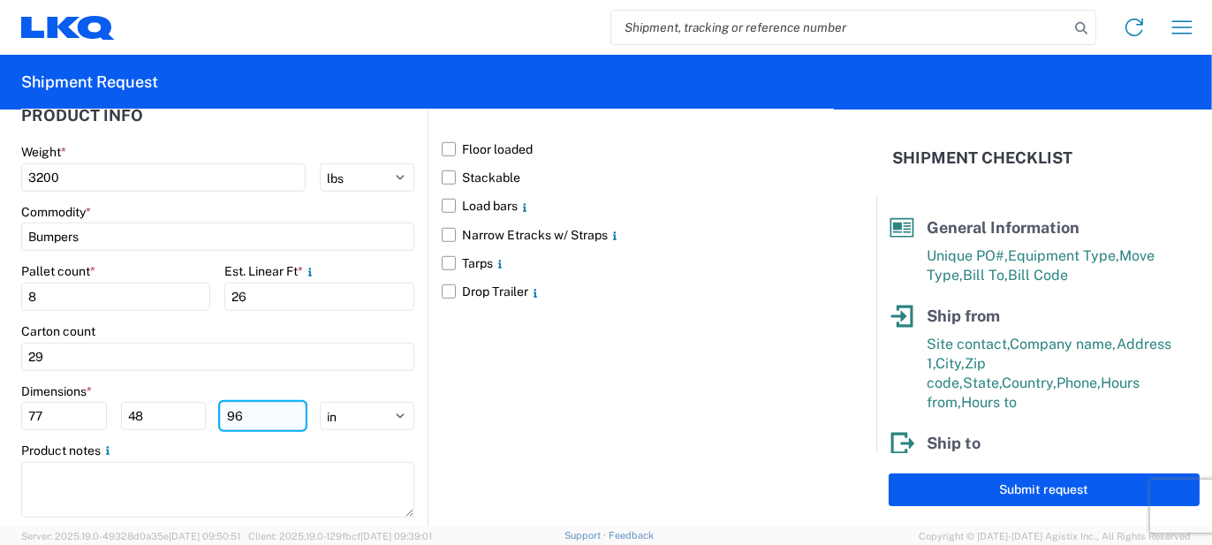
click at [234, 406] on input "96" at bounding box center [263, 416] width 86 height 28
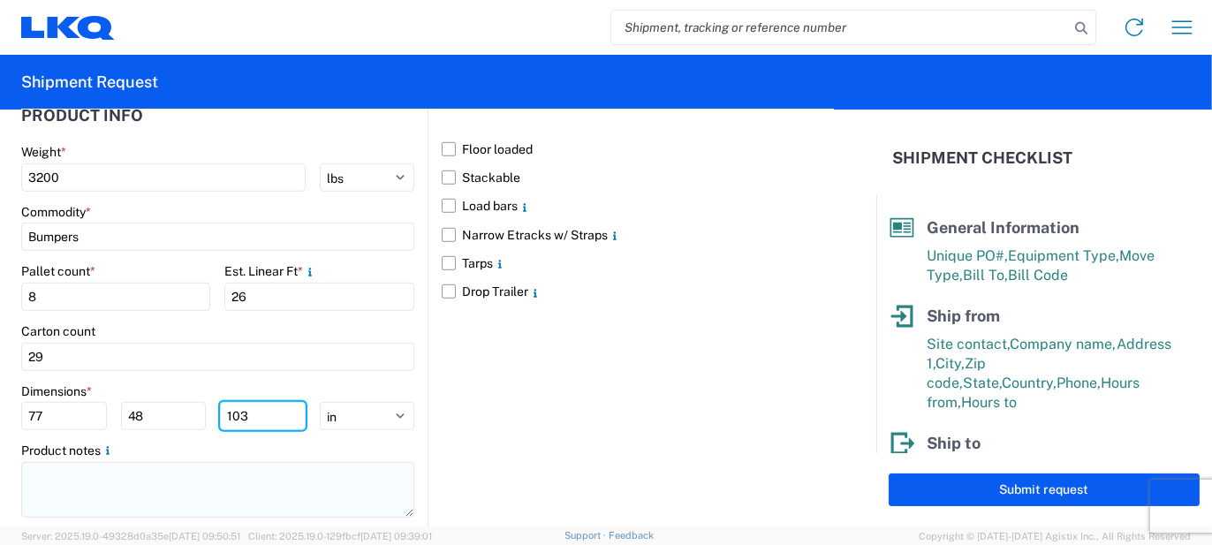
type input "103"
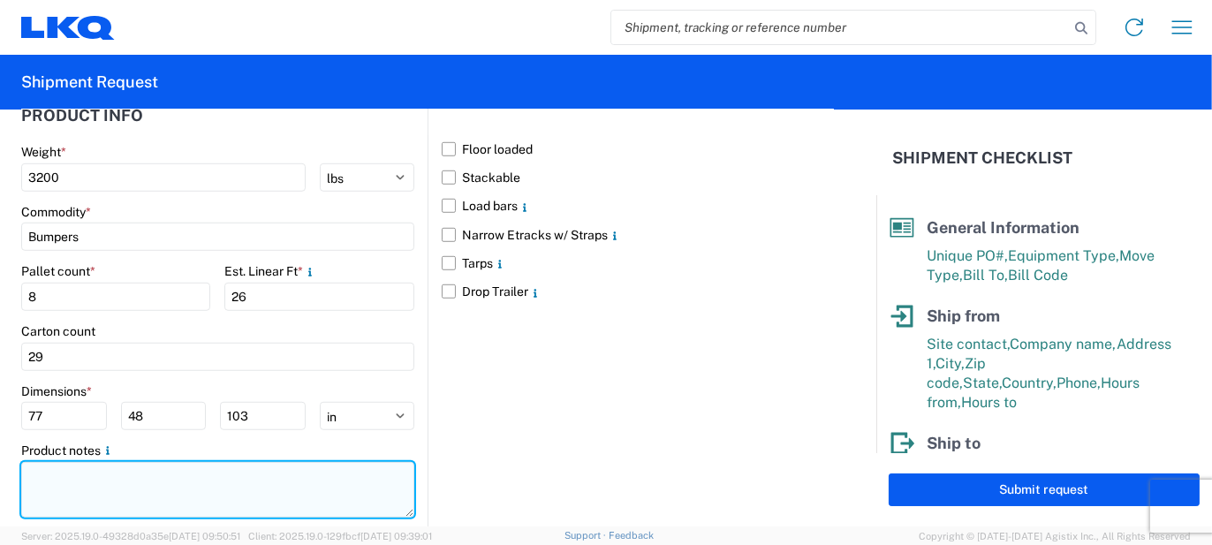
click at [208, 472] on textarea at bounding box center [217, 490] width 393 height 56
paste textarea "119pcs, 29 boxes, 8 skids, 77x48x103 NEED SWING DOORS"
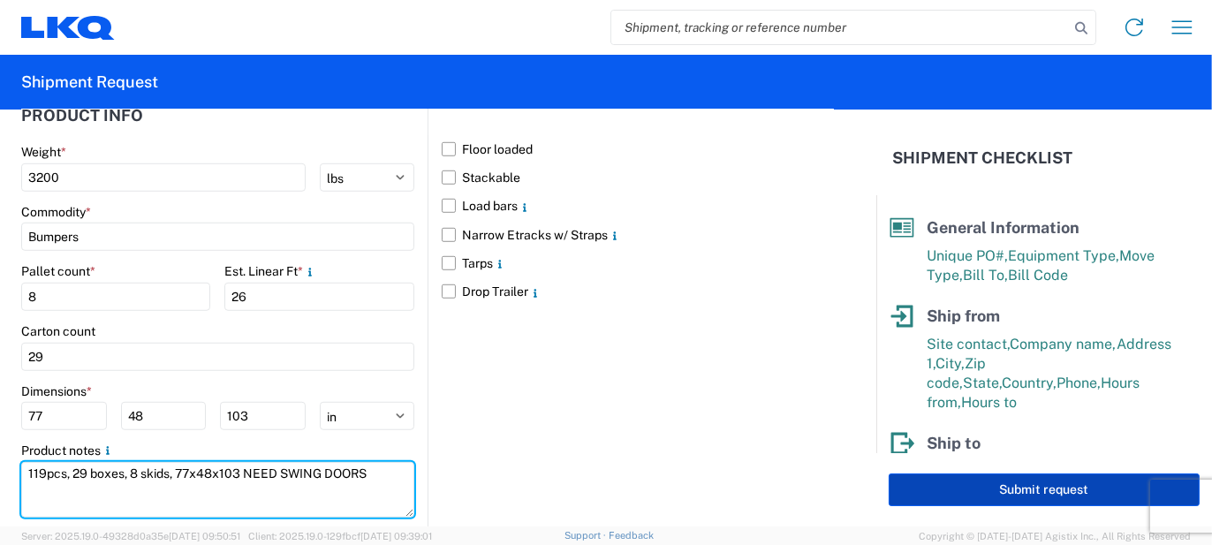
type textarea "119pcs, 29 boxes, 8 skids, 77x48x103 NEED SWING DOORS"
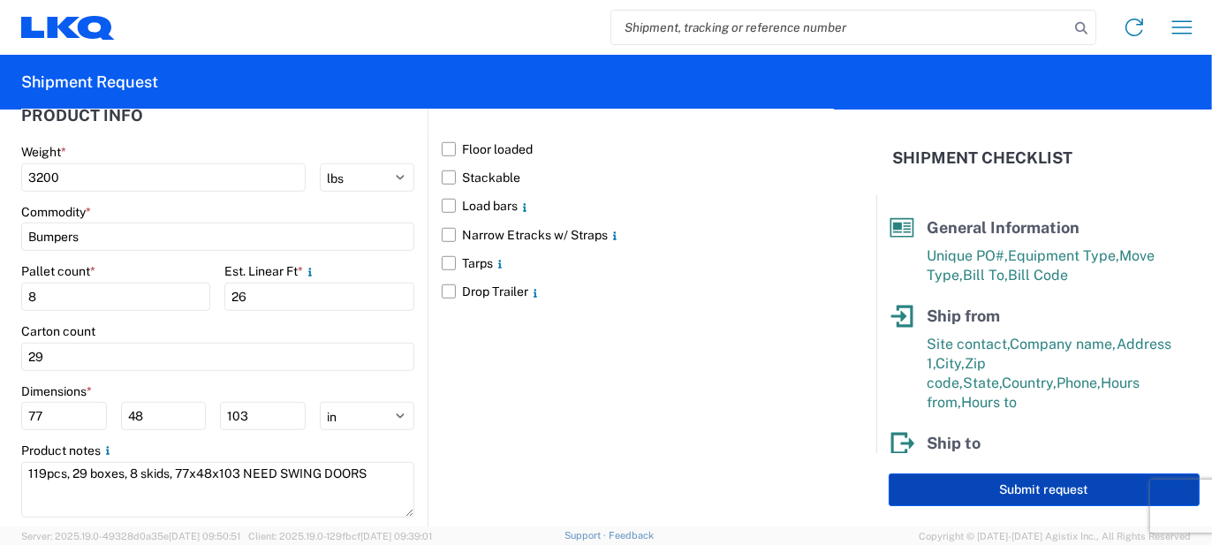
click at [1035, 492] on button "Submit request" at bounding box center [1044, 490] width 311 height 33
select select "US"
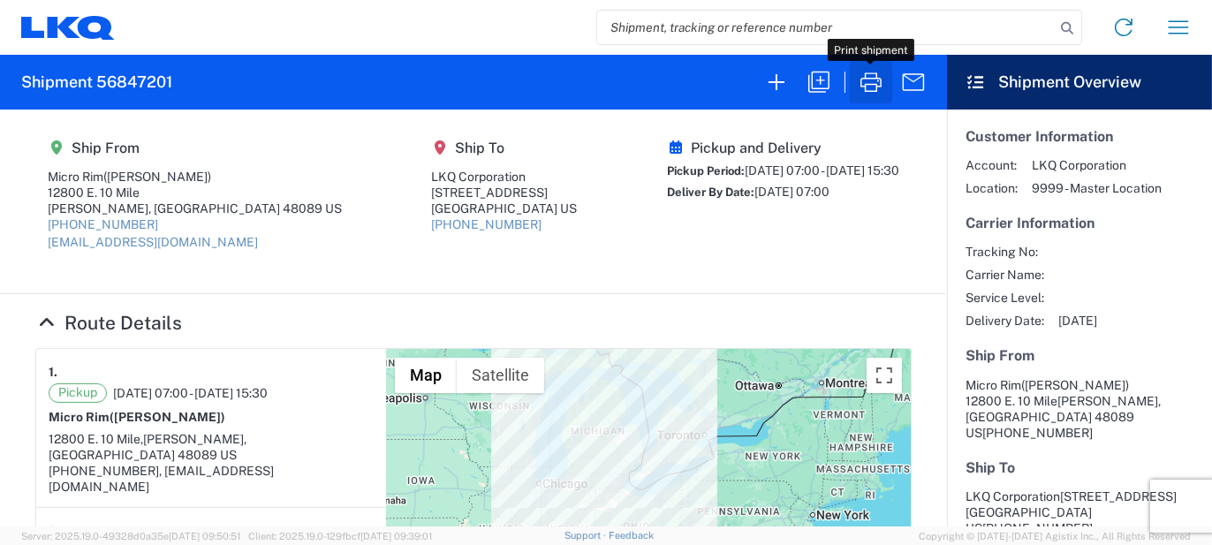
click at [873, 93] on icon "button" at bounding box center [871, 82] width 28 height 28
